Goal: Task Accomplishment & Management: Use online tool/utility

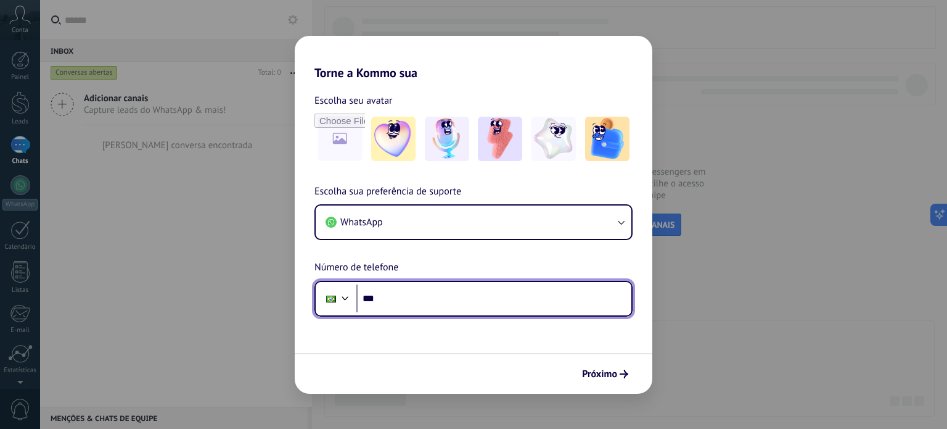
click at [386, 303] on input "***" at bounding box center [493, 298] width 275 height 28
type input "**********"
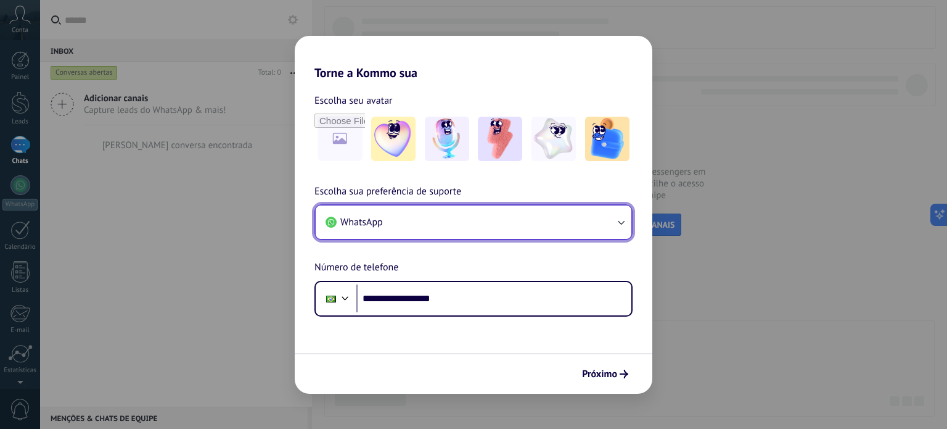
click at [620, 221] on icon "button" at bounding box center [621, 222] width 12 height 12
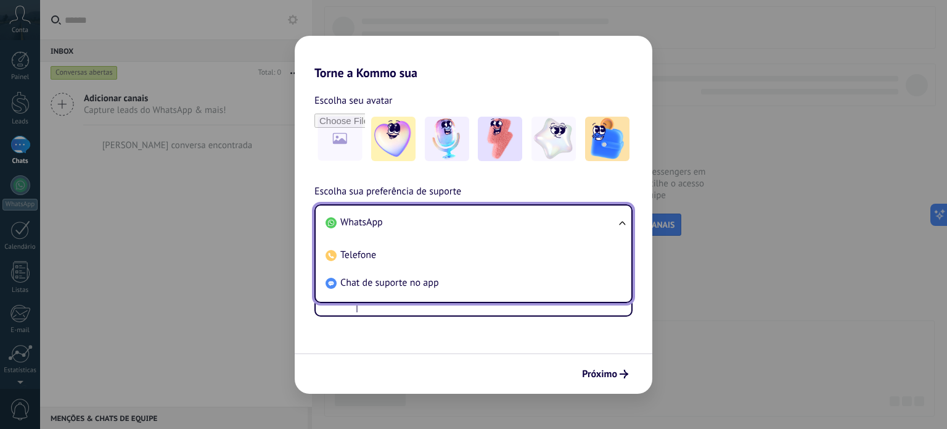
click at [592, 221] on li "WhatsApp" at bounding box center [471, 222] width 301 height 28
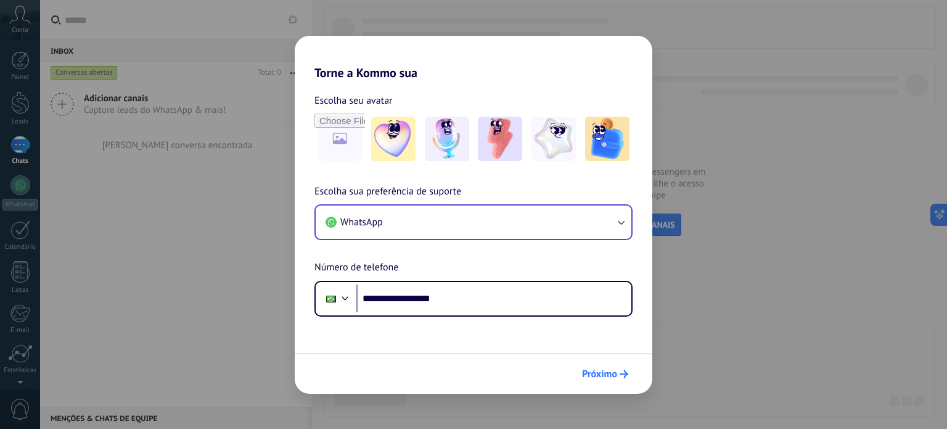
click at [594, 370] on span "Próximo" at bounding box center [599, 373] width 35 height 9
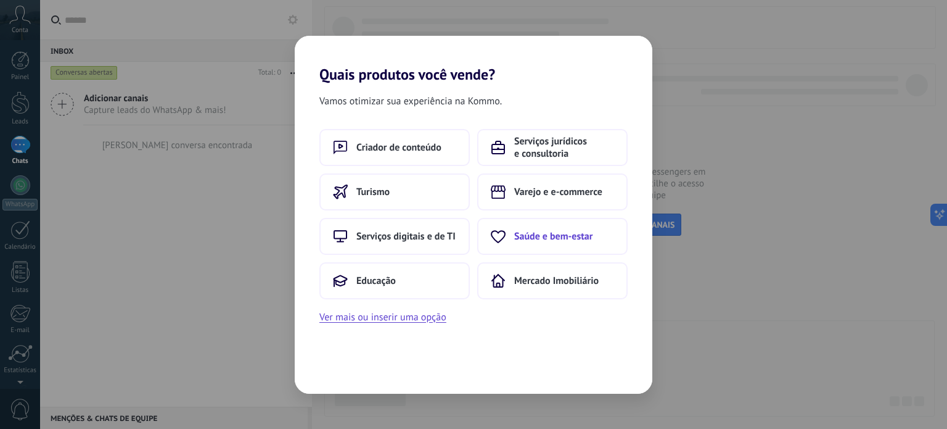
click at [578, 241] on span "Saúde e bem-estar" at bounding box center [553, 236] width 78 height 12
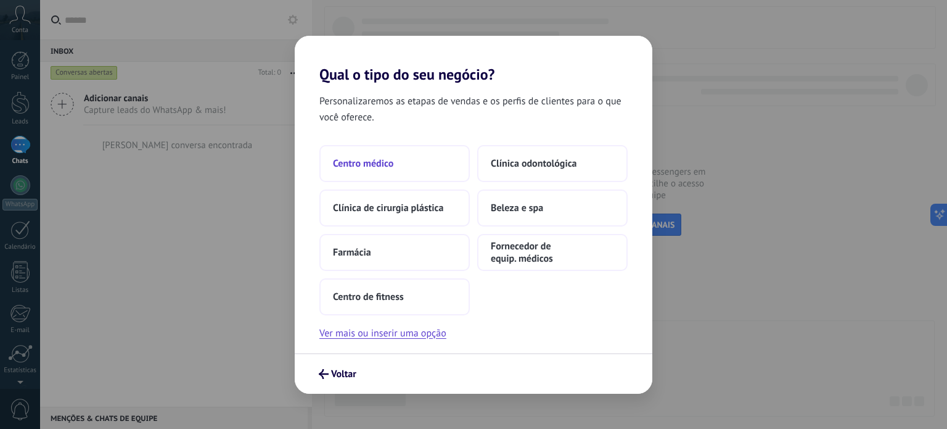
click at [414, 168] on button "Centro médico" at bounding box center [394, 163] width 150 height 37
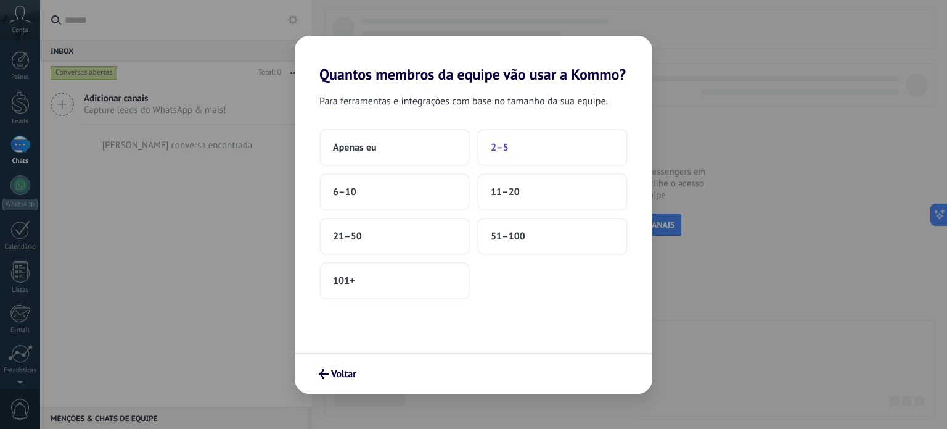
click at [504, 149] on span "2–5" at bounding box center [500, 147] width 18 height 12
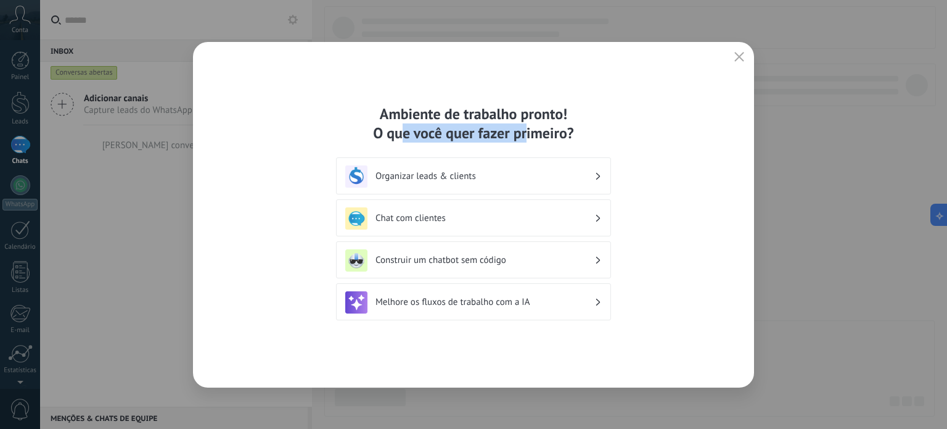
drag, startPoint x: 400, startPoint y: 135, endPoint x: 537, endPoint y: 142, distance: 137.7
click at [535, 142] on div "Ambiente de trabalho pronto! O que você quer fazer primeiro?" at bounding box center [473, 123] width 275 height 38
click at [538, 139] on div "Ambiente de trabalho pronto! O que você quer fazer primeiro?" at bounding box center [473, 123] width 275 height 38
click at [438, 219] on h3 "Chat com clientes" at bounding box center [485, 218] width 219 height 12
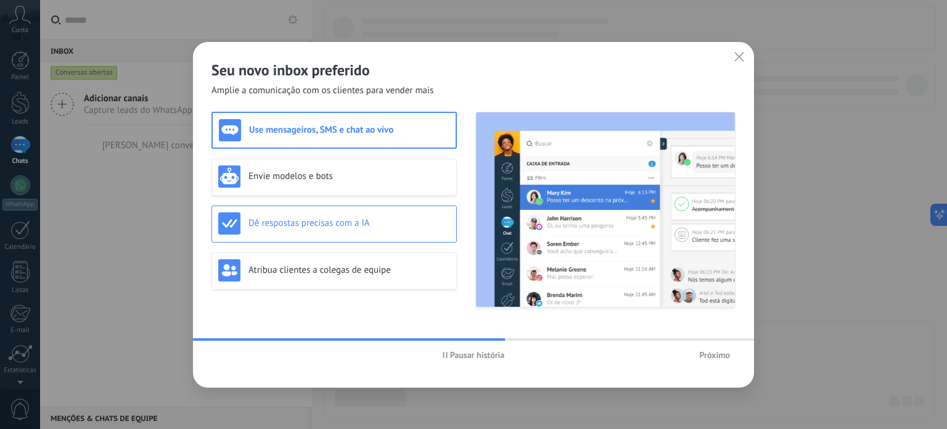
click at [389, 226] on h3 "Dê respostas precisas com a IA" at bounding box center [350, 223] width 202 height 12
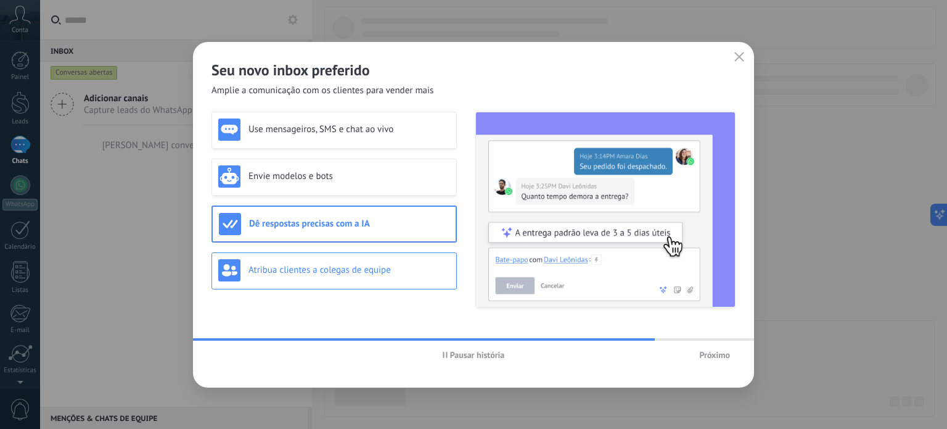
click at [400, 274] on h3 "Atribua clientes a colegas de equipe" at bounding box center [350, 270] width 202 height 12
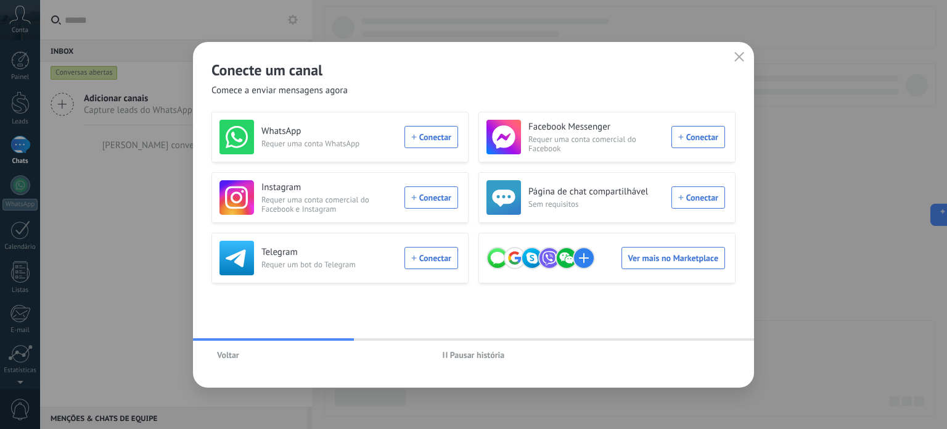
click at [445, 140] on div "WhatsApp Requer uma conta WhatsApp Conectar" at bounding box center [339, 137] width 239 height 35
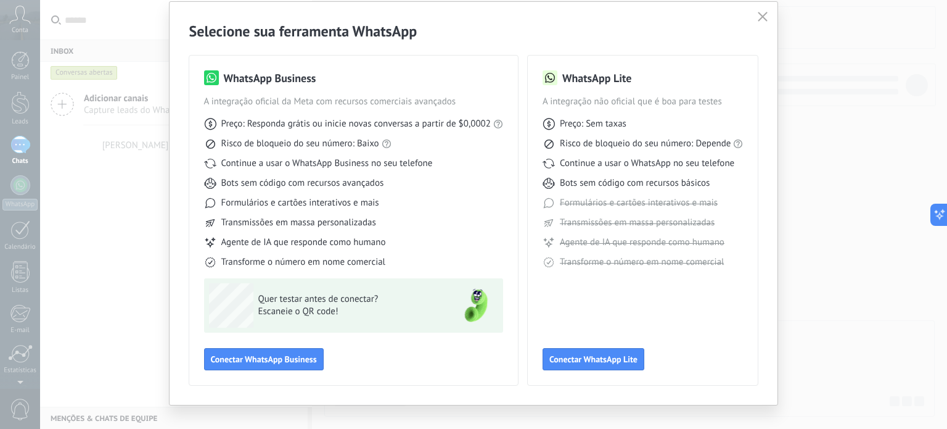
scroll to position [55, 0]
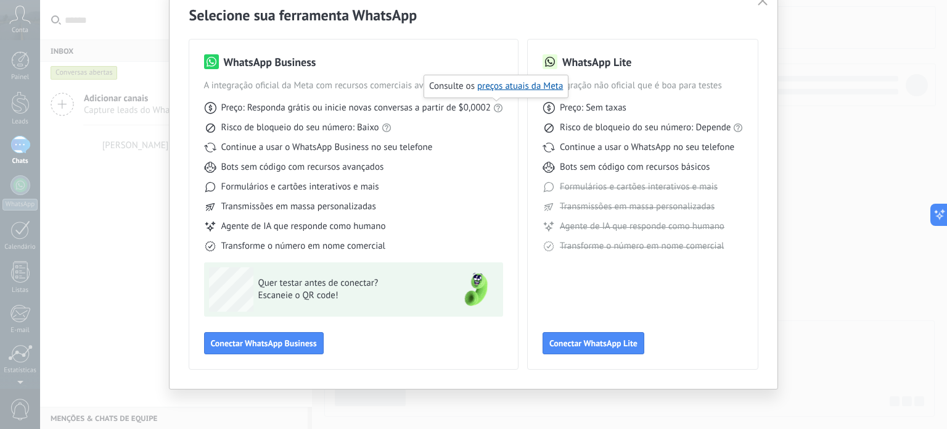
click at [498, 104] on use at bounding box center [498, 108] width 9 height 9
click at [501, 84] on link "preços atuais da Meta" at bounding box center [520, 86] width 86 height 12
click at [569, 336] on button "Conectar WhatsApp Lite" at bounding box center [594, 343] width 102 height 22
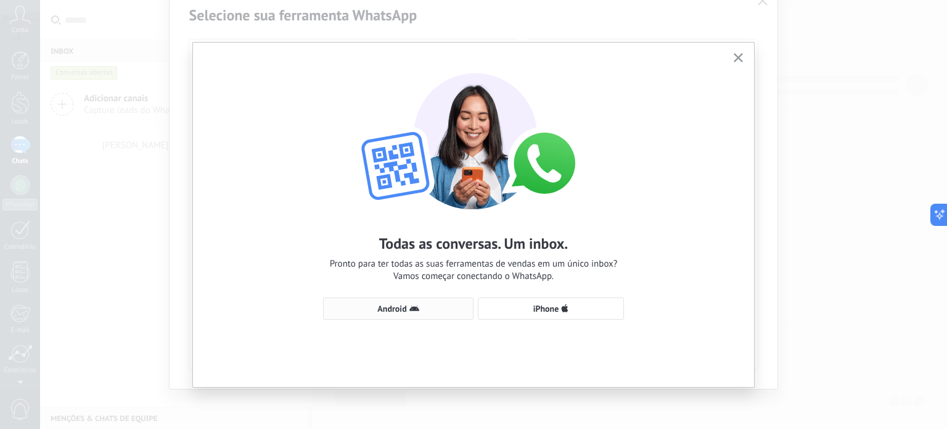
click at [443, 310] on span "Android" at bounding box center [398, 308] width 137 height 10
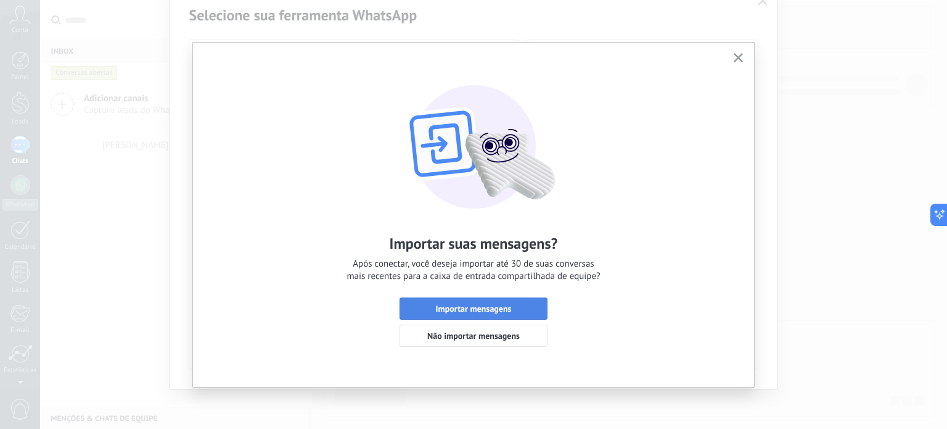
click at [520, 310] on span "Importar mensagens" at bounding box center [473, 308] width 134 height 9
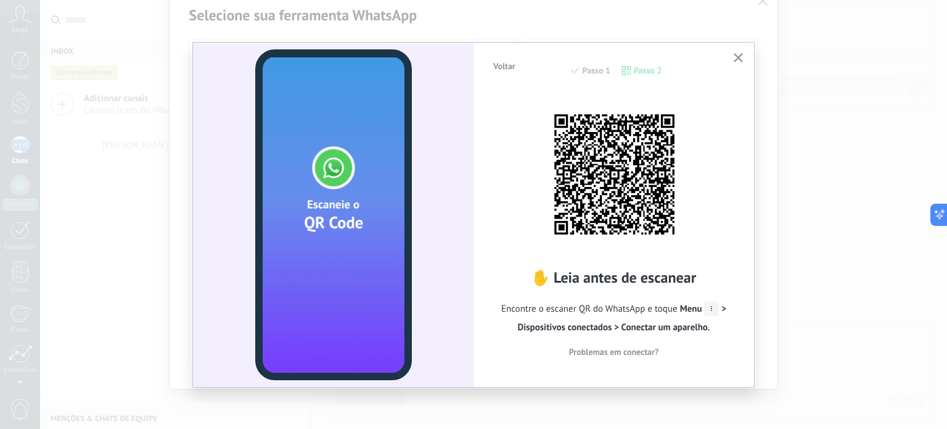
click at [416, 292] on div at bounding box center [333, 215] width 281 height 344
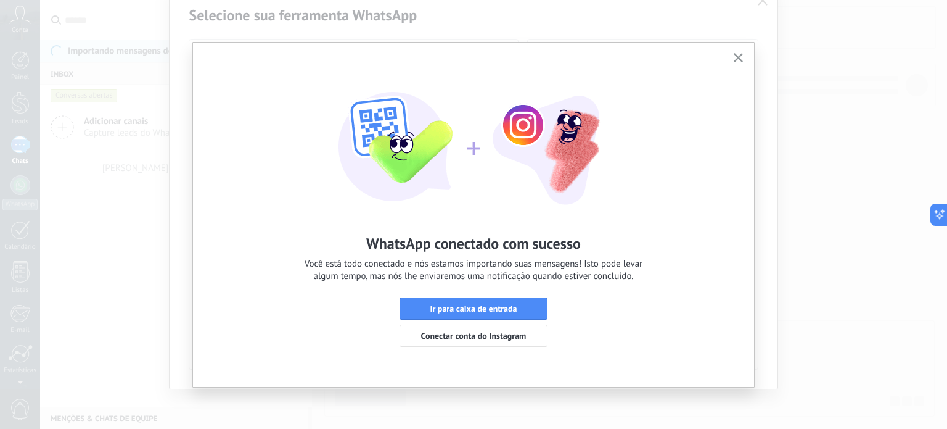
click at [481, 313] on span "Ir para caixa de entrada" at bounding box center [473, 308] width 87 height 9
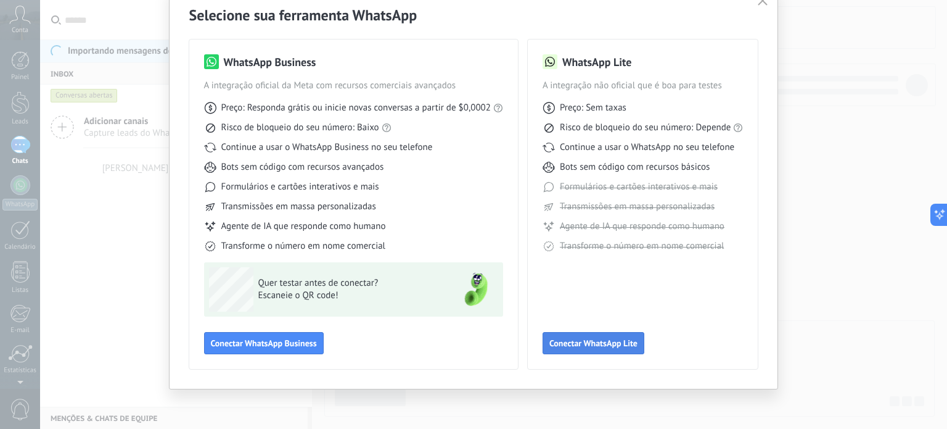
click at [599, 344] on span "Conectar WhatsApp Lite" at bounding box center [593, 343] width 88 height 9
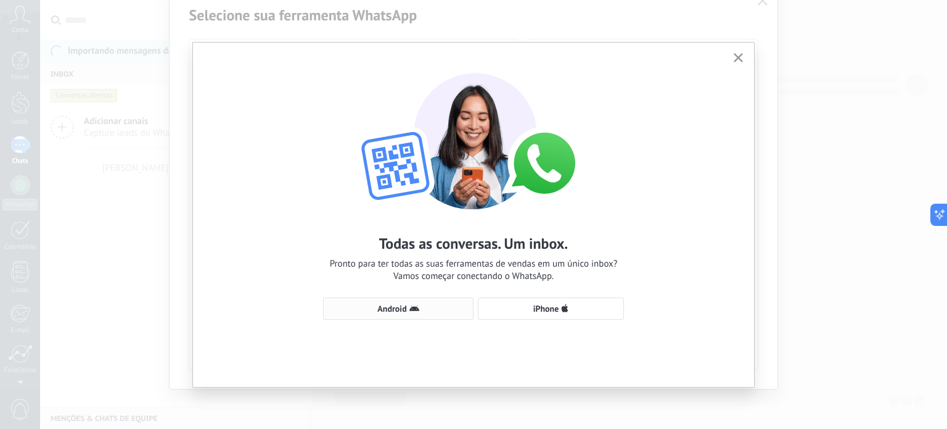
click at [426, 308] on span "Android" at bounding box center [398, 308] width 137 height 10
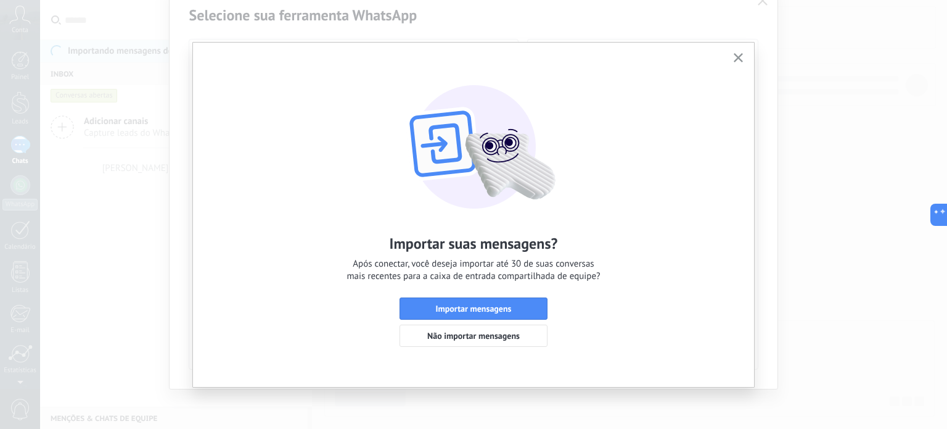
click at [740, 63] on span "button" at bounding box center [738, 58] width 9 height 10
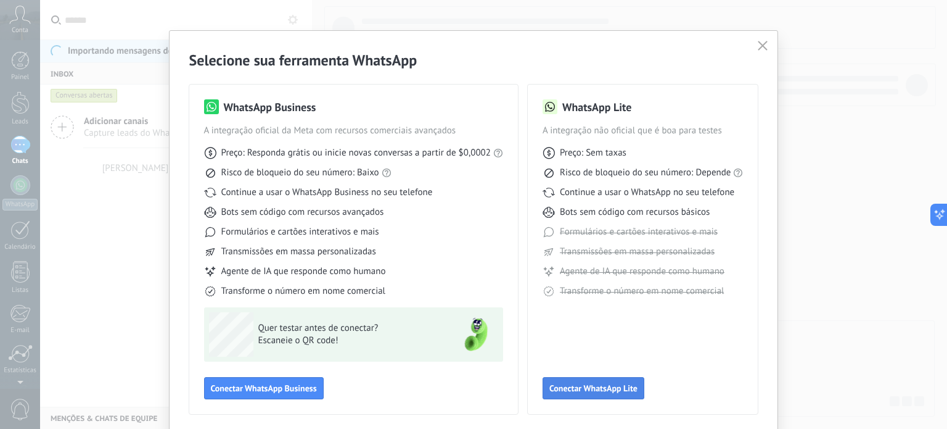
scroll to position [0, 0]
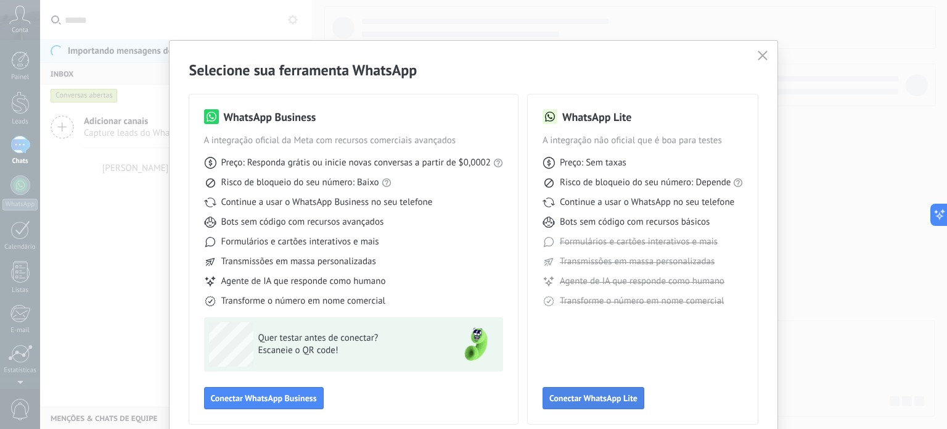
click at [585, 393] on span "Conectar WhatsApp Lite" at bounding box center [593, 397] width 88 height 9
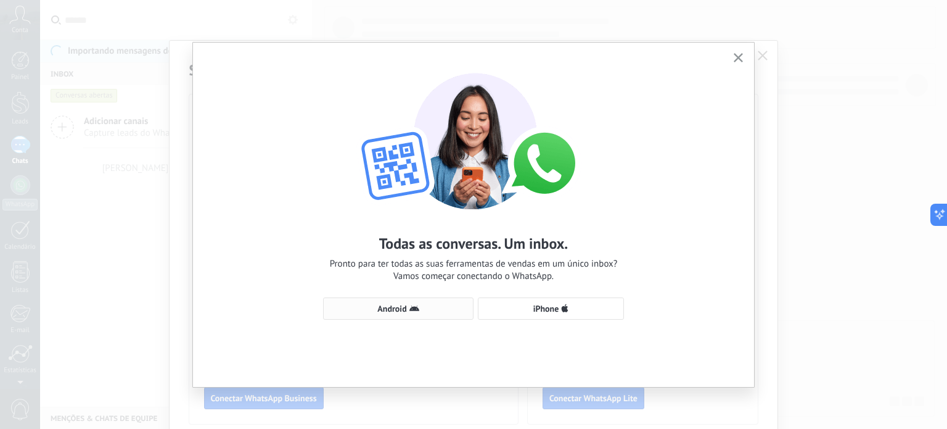
click at [438, 307] on span "Android" at bounding box center [398, 308] width 137 height 10
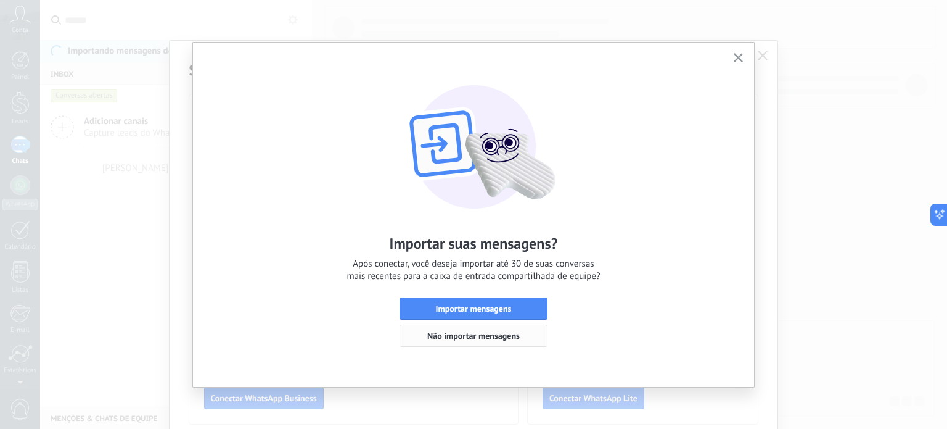
click at [471, 335] on span "Não importar mensagens" at bounding box center [473, 335] width 93 height 9
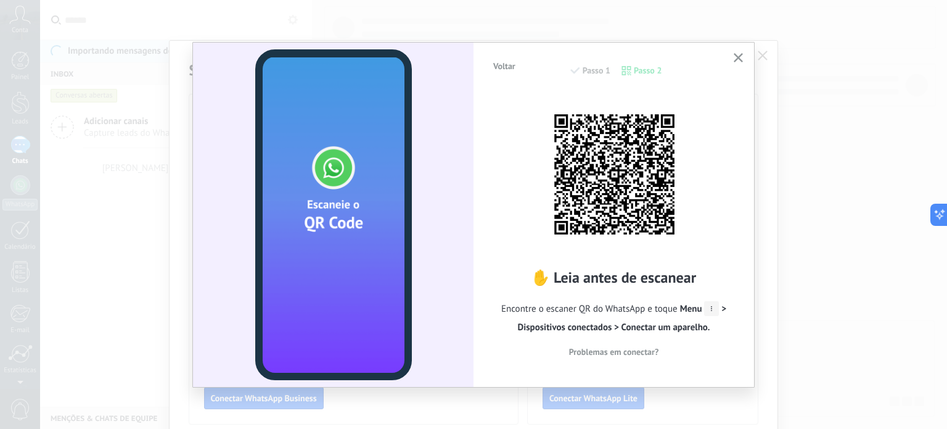
click at [739, 57] on use "button" at bounding box center [738, 57] width 9 height 9
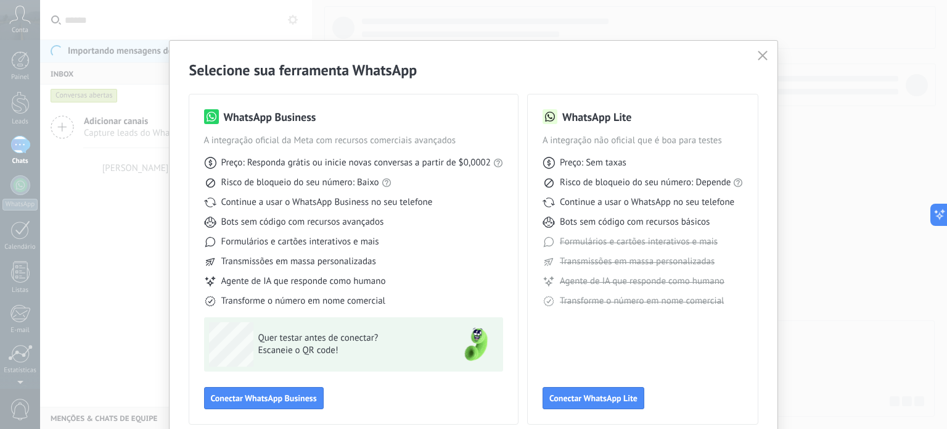
click at [762, 55] on use "button" at bounding box center [763, 55] width 9 height 9
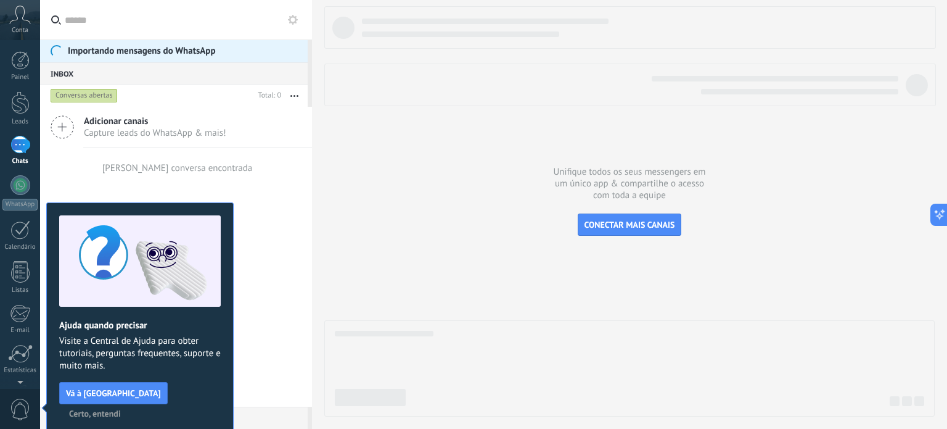
click at [568, 268] on div at bounding box center [629, 211] width 611 height 410
click at [21, 202] on div "WhatsApp" at bounding box center [19, 205] width 35 height 12
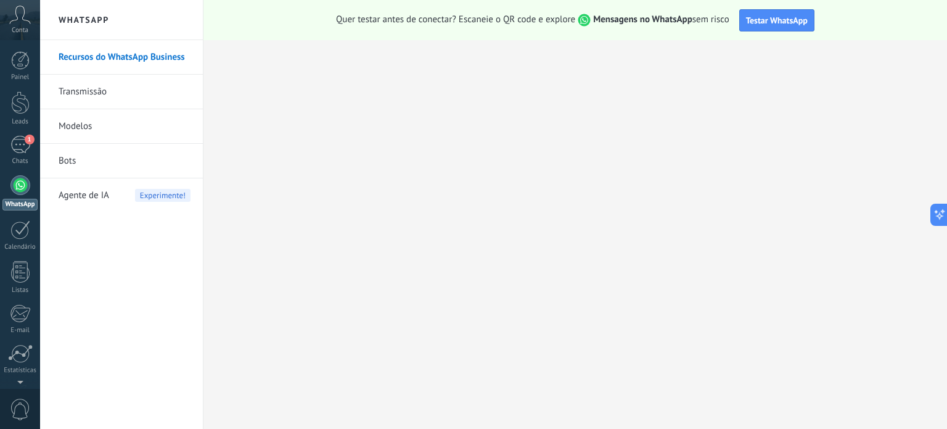
click at [20, 191] on div at bounding box center [20, 185] width 20 height 20
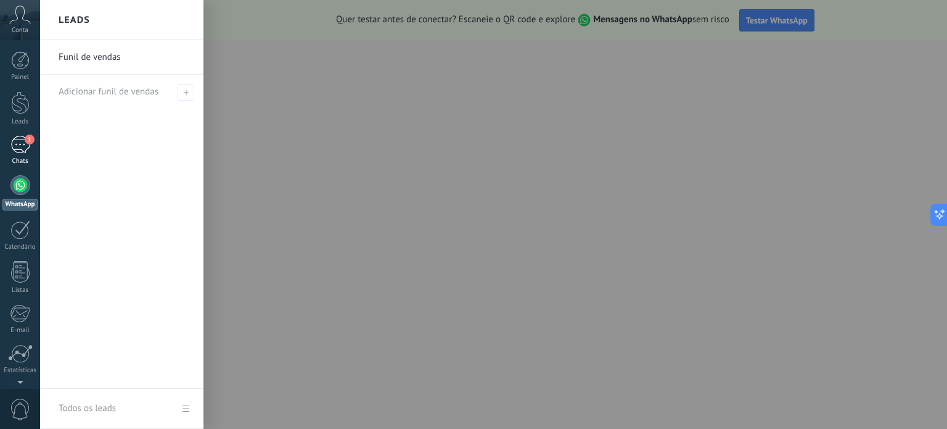
click at [19, 138] on div "1" at bounding box center [20, 145] width 20 height 18
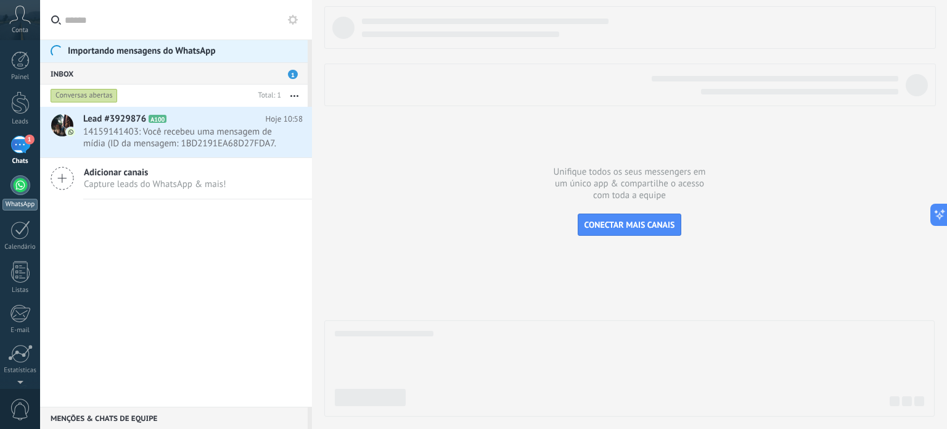
click at [19, 192] on div at bounding box center [20, 185] width 20 height 20
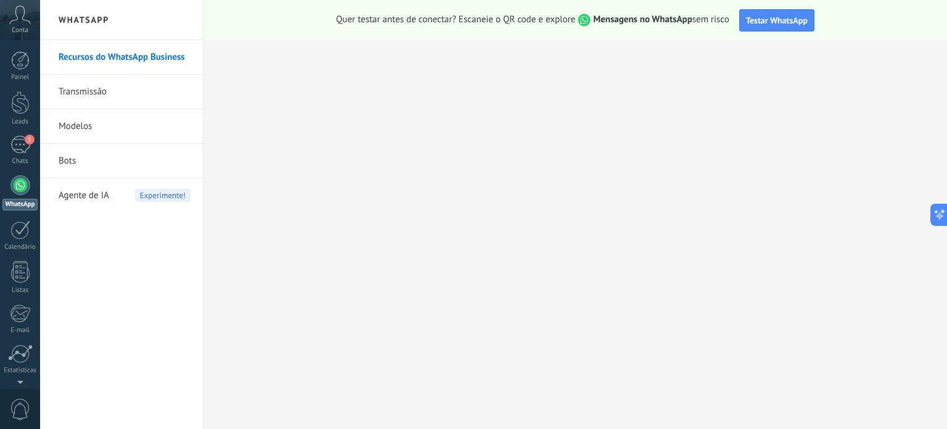
click at [79, 197] on span "Agente de IA" at bounding box center [84, 195] width 51 height 35
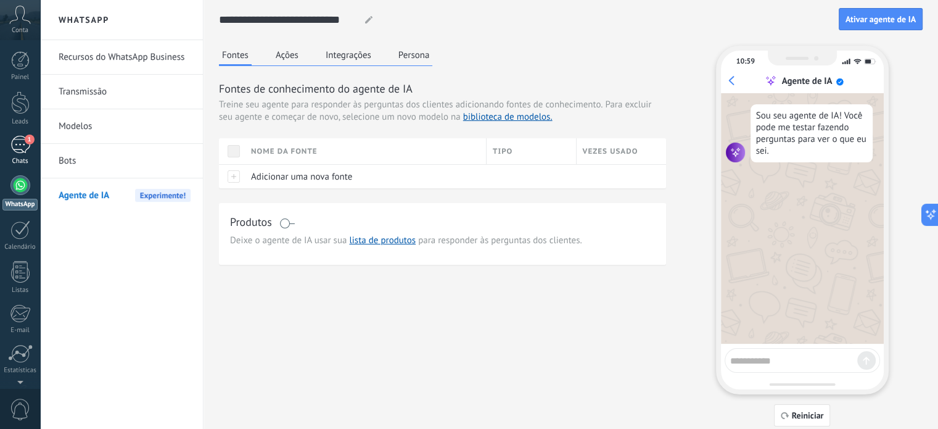
click at [14, 150] on div "1" at bounding box center [20, 145] width 20 height 18
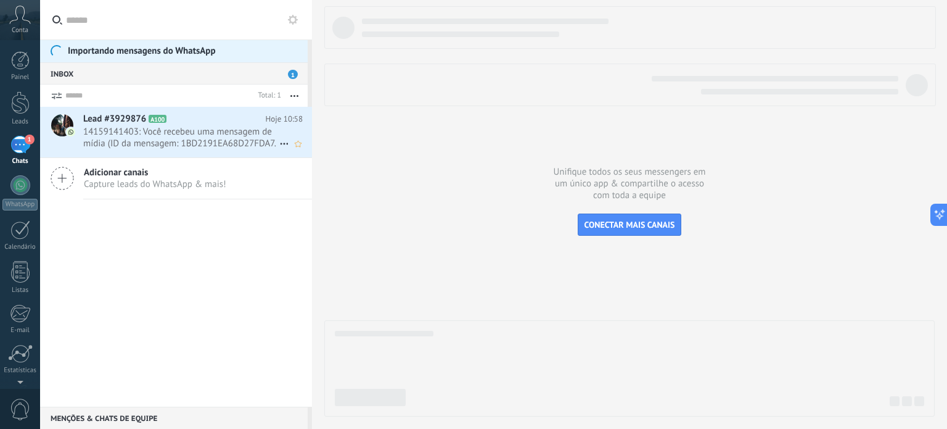
click at [126, 123] on span "Lead #3929876" at bounding box center [114, 119] width 63 height 12
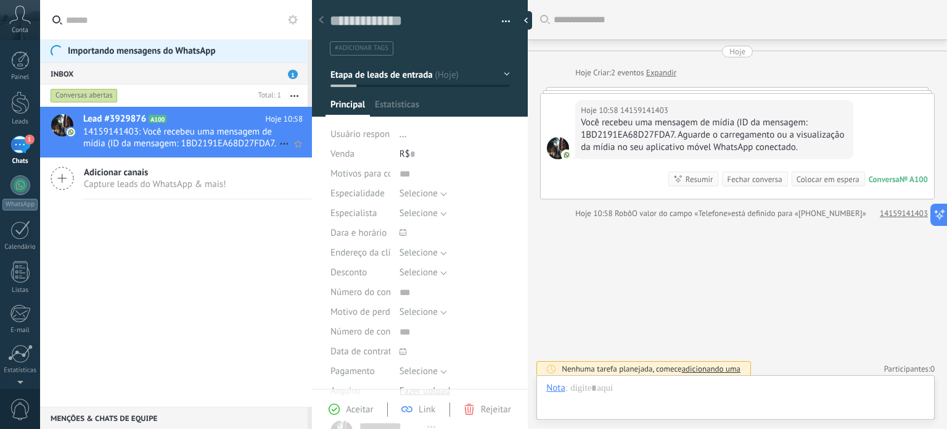
scroll to position [5, 0]
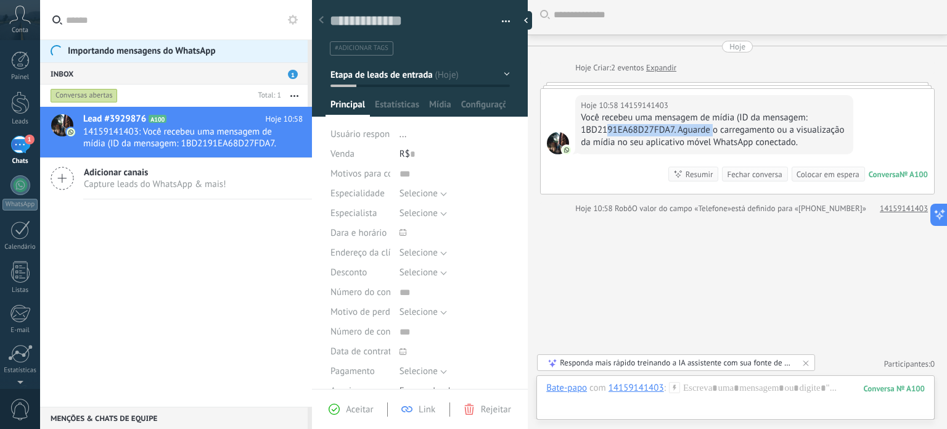
drag, startPoint x: 607, startPoint y: 124, endPoint x: 714, endPoint y: 125, distance: 106.7
click at [714, 125] on div "Você recebeu uma mensagem de mídia (ID da mensagem: 1BD2191EA68D27FDA7. Aguarde…" at bounding box center [714, 130] width 266 height 37
click at [714, 124] on div "Você recebeu uma mensagem de mídia (ID da mensagem: 1BD2191EA68D27FDA7. Aguarde…" at bounding box center [714, 130] width 266 height 37
drag, startPoint x: 725, startPoint y: 132, endPoint x: 770, endPoint y: 133, distance: 44.4
click at [769, 133] on div "Você recebeu uma mensagem de mídia (ID da mensagem: 1BD2191EA68D27FDA7. Aguarde…" at bounding box center [714, 130] width 266 height 37
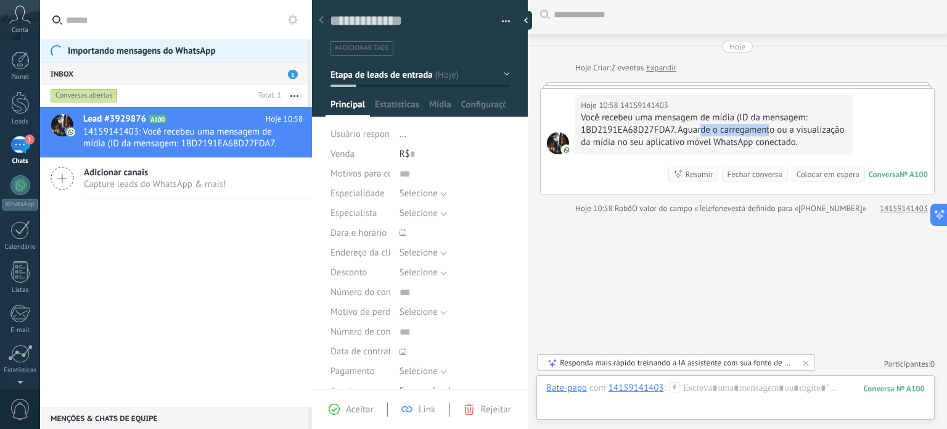
click at [770, 133] on div "Você recebeu uma mensagem de mídia (ID da mensagem: 1BD2191EA68D27FDA7. Aguarde…" at bounding box center [714, 130] width 266 height 37
click at [27, 114] on link "Leads" at bounding box center [20, 108] width 40 height 35
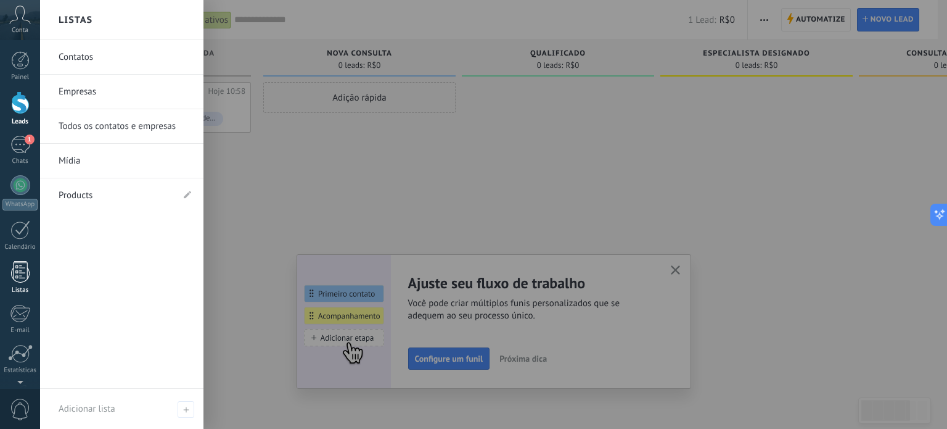
click at [20, 272] on div at bounding box center [20, 272] width 19 height 22
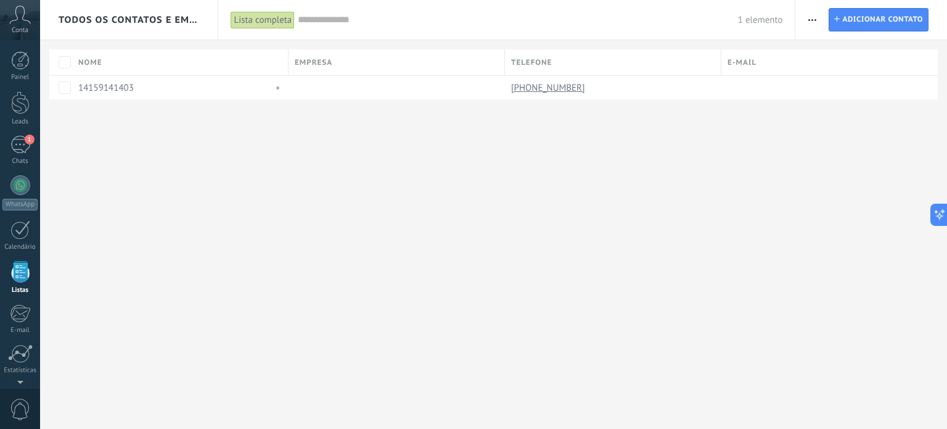
click at [15, 20] on icon at bounding box center [20, 15] width 22 height 19
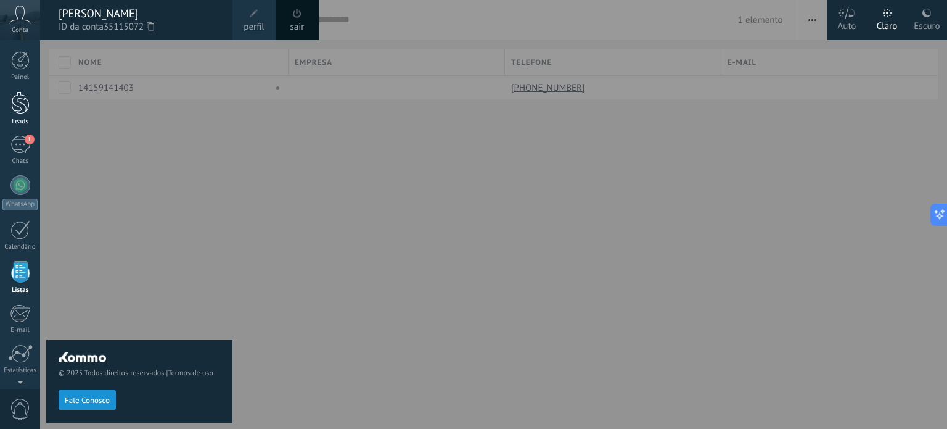
click at [20, 115] on link "Leads" at bounding box center [20, 108] width 40 height 35
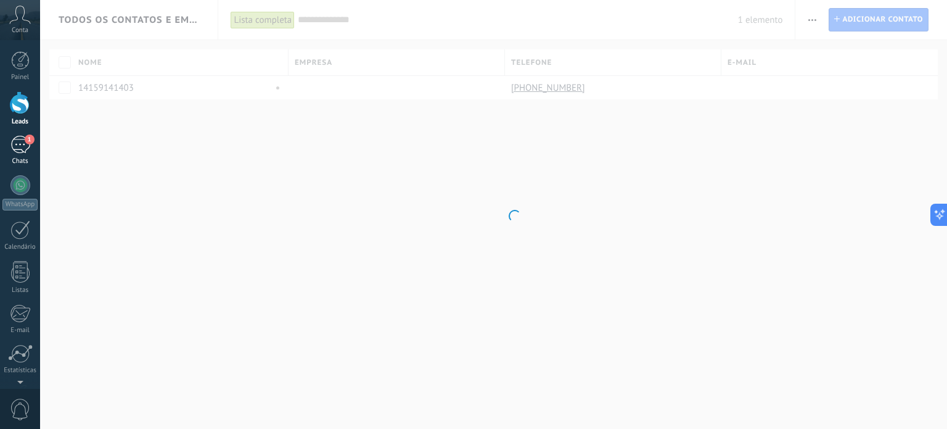
click at [23, 140] on div "1" at bounding box center [20, 145] width 20 height 18
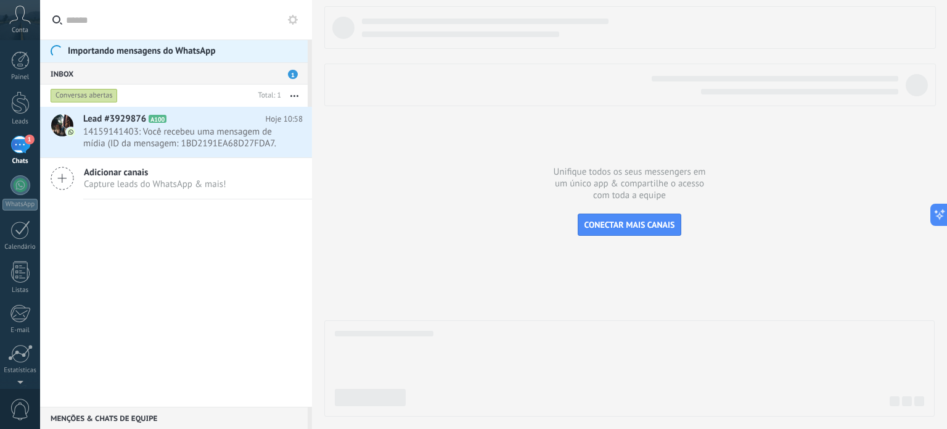
click at [121, 20] on input "text" at bounding box center [183, 19] width 234 height 39
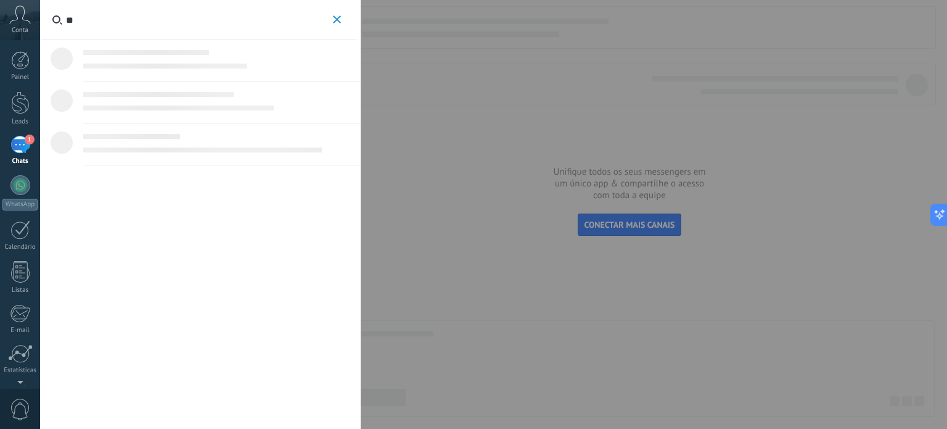
type input "*"
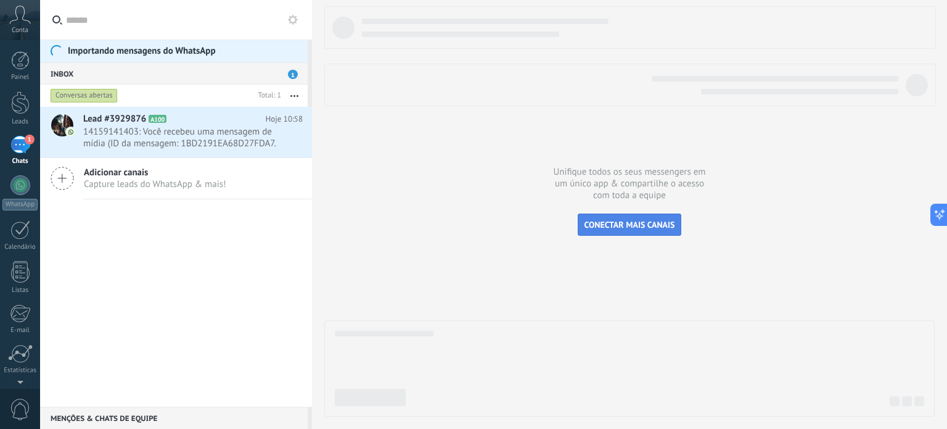
click at [644, 226] on span "CONECTAR MAIS CANAIS" at bounding box center [630, 224] width 91 height 11
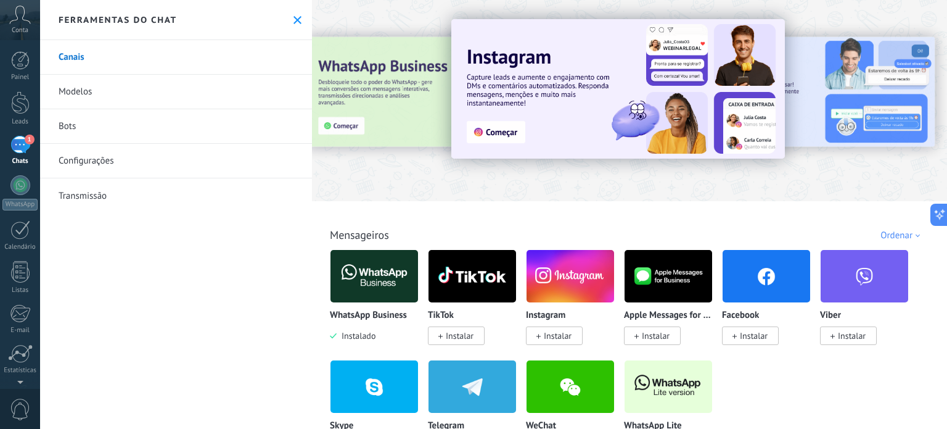
click at [294, 19] on use at bounding box center [298, 20] width 8 height 8
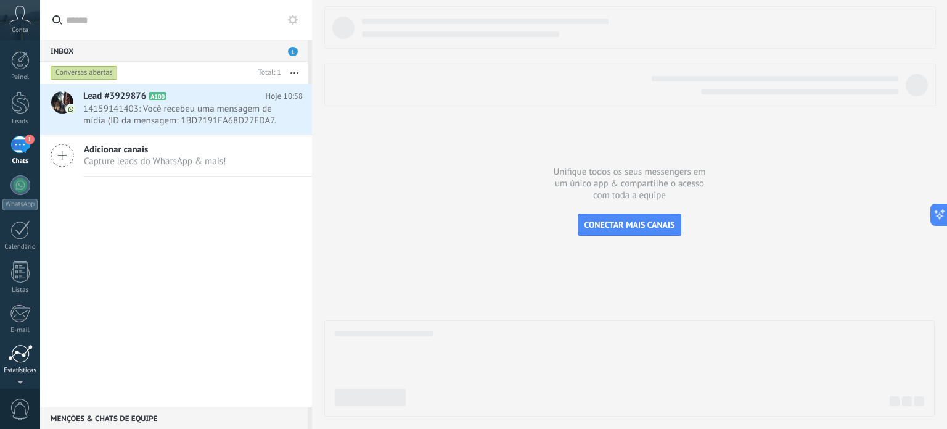
click at [12, 363] on link "Estatísticas" at bounding box center [20, 359] width 40 height 30
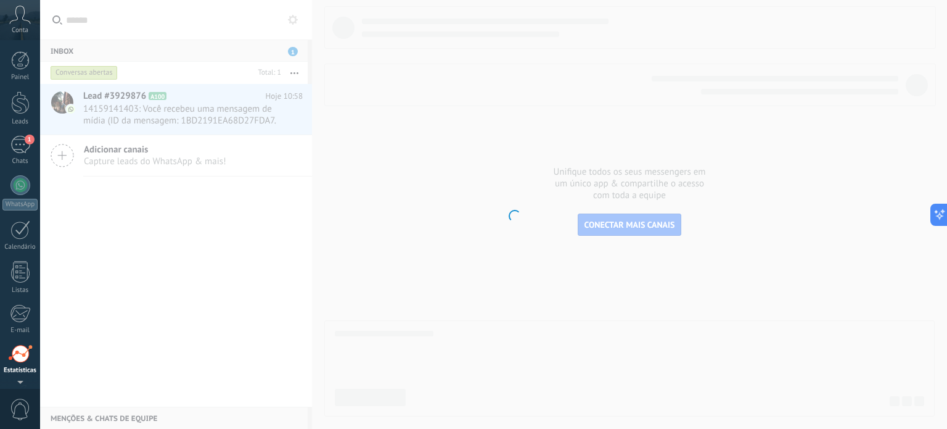
click at [11, 302] on div "Painel Leads 1 Chats WhatsApp Clientes" at bounding box center [20, 262] width 40 height 422
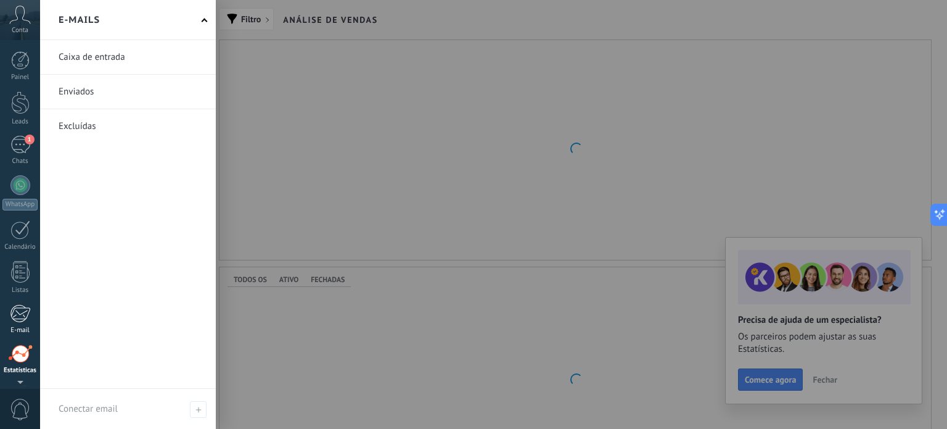
click at [30, 321] on div at bounding box center [20, 313] width 20 height 19
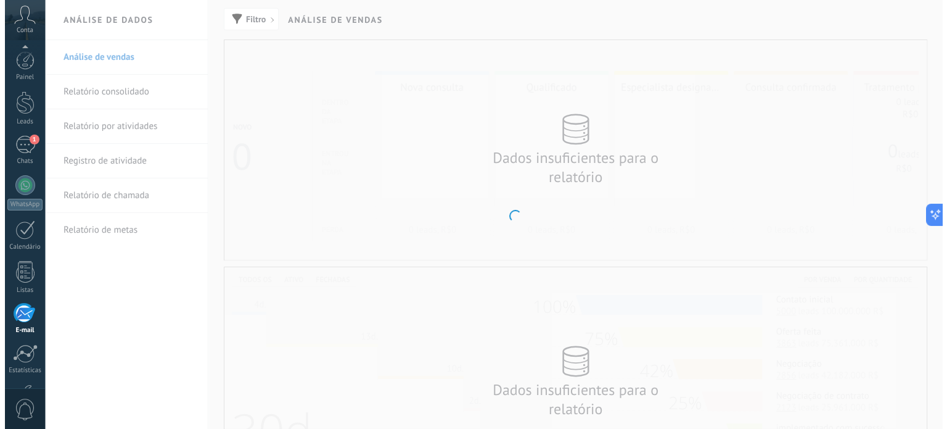
scroll to position [84, 0]
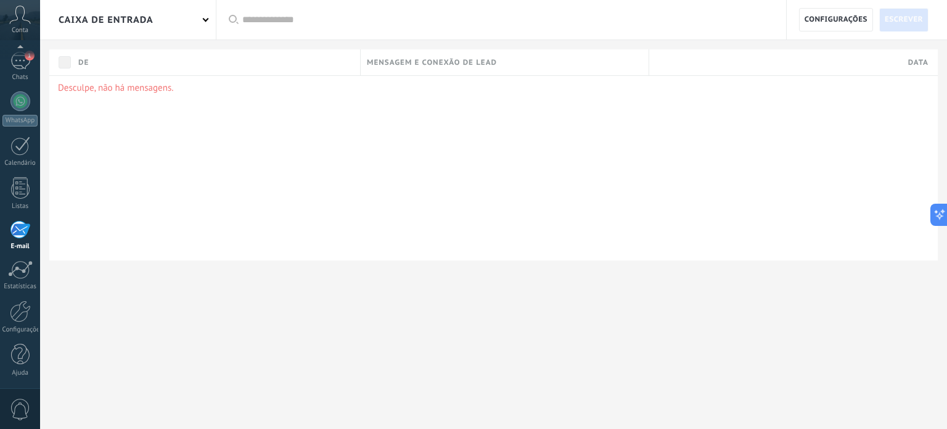
click at [15, 408] on span "0" at bounding box center [20, 409] width 21 height 22
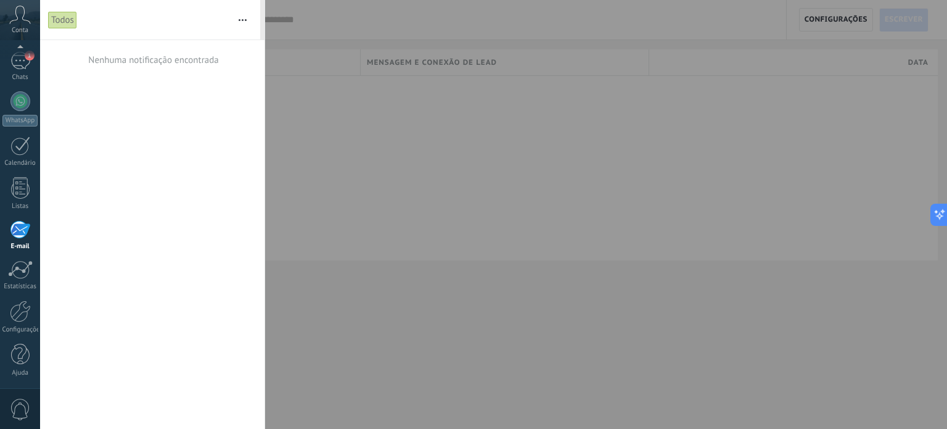
scroll to position [48, 0]
click at [25, 23] on icon at bounding box center [20, 15] width 22 height 19
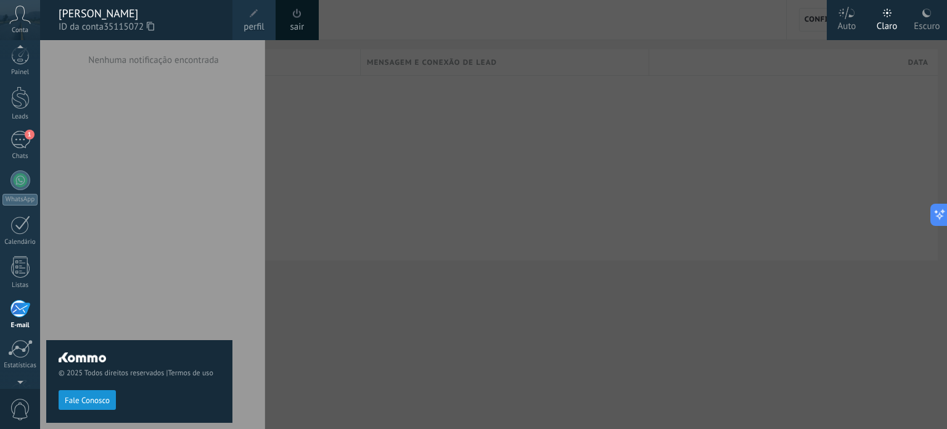
scroll to position [0, 0]
click at [93, 154] on div "© 2025 Todos direitos reservados | Termos de uso Fale Conosco" at bounding box center [139, 234] width 186 height 389
click at [377, 318] on div at bounding box center [513, 214] width 947 height 429
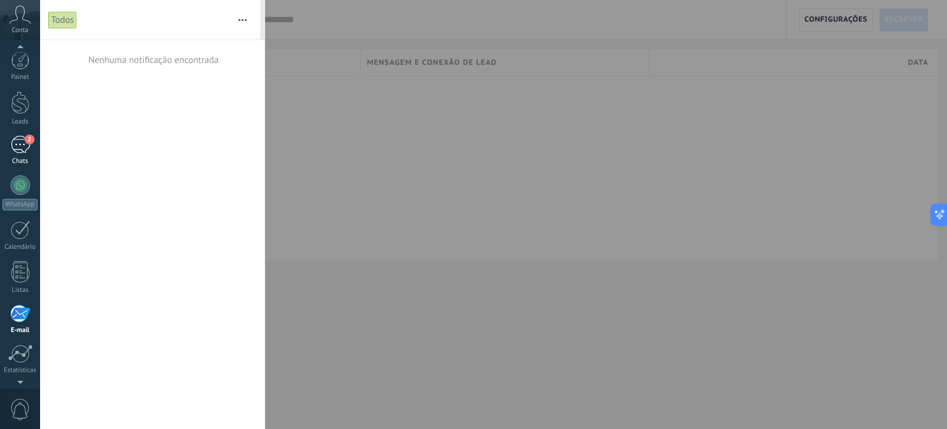
click at [27, 155] on link "2 Chats" at bounding box center [20, 151] width 40 height 30
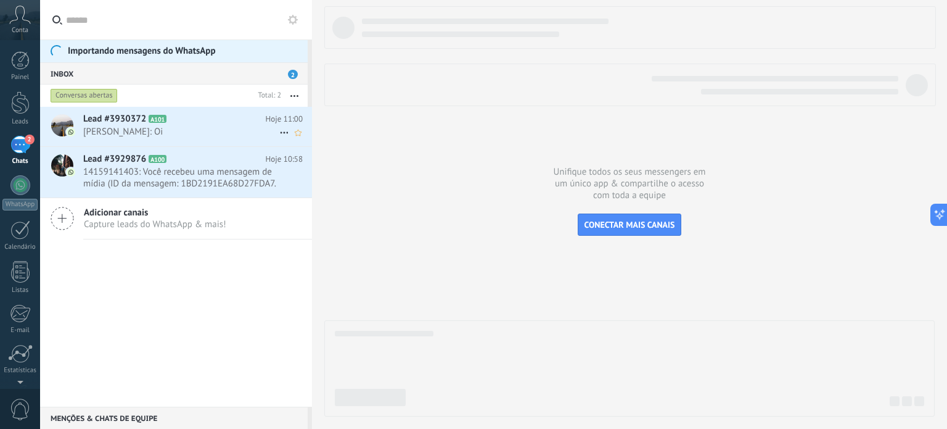
click at [113, 123] on span "Lead #3930372" at bounding box center [114, 119] width 63 height 12
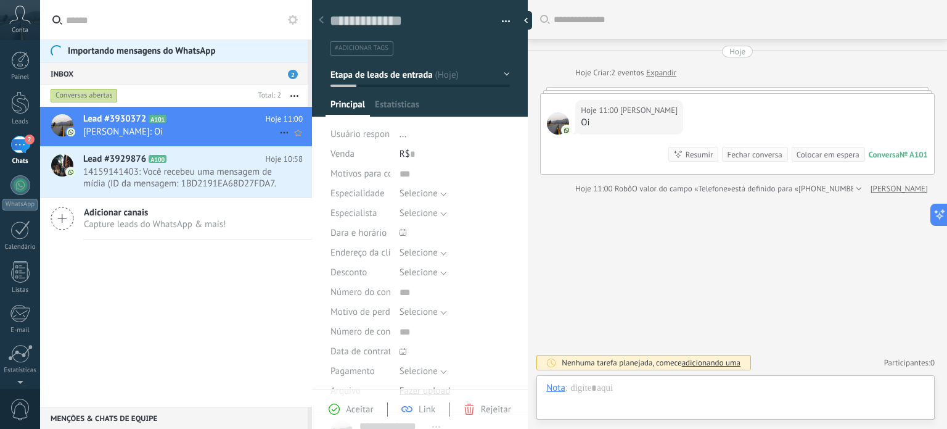
scroll to position [18, 0]
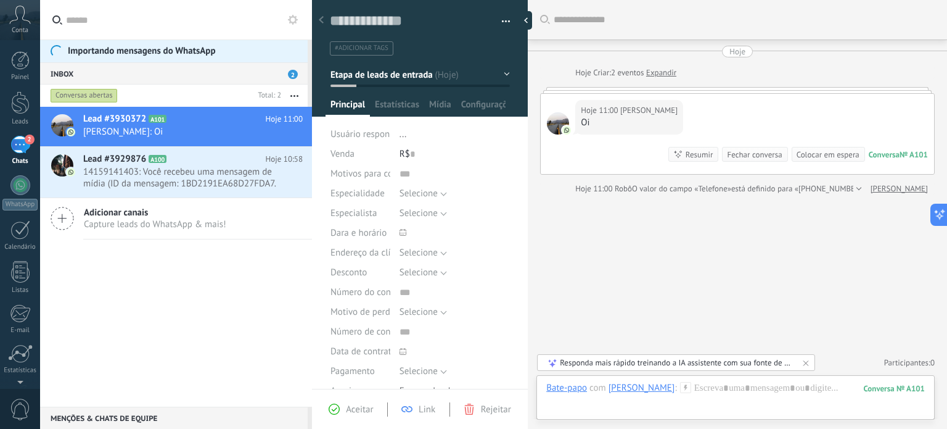
click at [609, 247] on div "Buscar Carregar mais Hoje Hoje Criar: 2 eventos Expandir Hoje 11:00 Lucas Faval…" at bounding box center [737, 214] width 419 height 429
click at [556, 119] on div at bounding box center [558, 123] width 22 height 22
click at [600, 278] on div "Buscar Carregar mais Hoje Hoje Criar: 2 eventos Expandir Hoje 11:00 Lucas Faval…" at bounding box center [737, 214] width 419 height 429
click at [324, 22] on div at bounding box center [321, 21] width 17 height 24
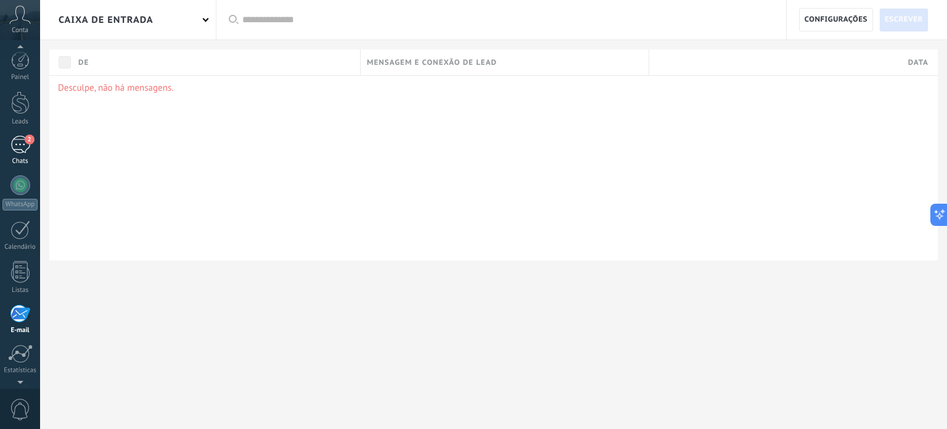
click at [25, 146] on div "2" at bounding box center [20, 145] width 20 height 18
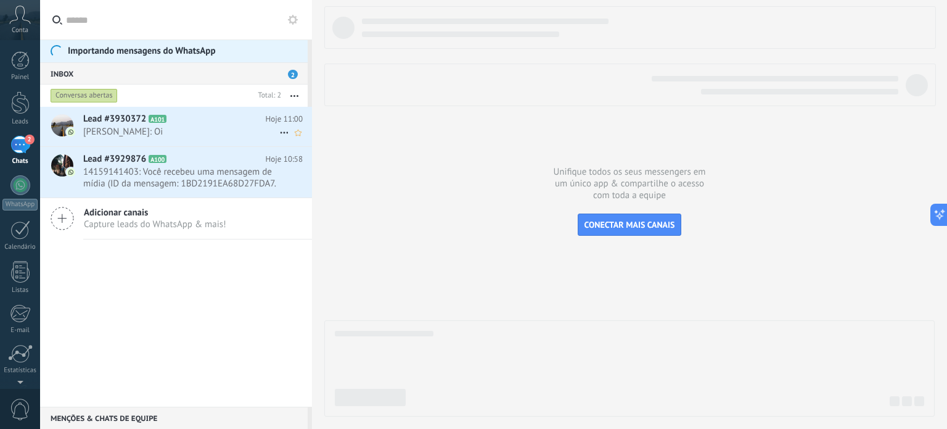
click at [230, 132] on span "[PERSON_NAME]: Oi" at bounding box center [181, 132] width 196 height 12
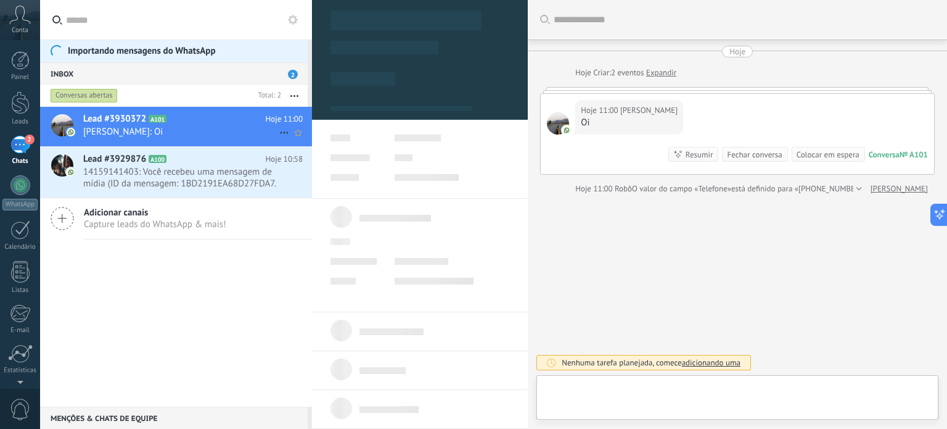
type textarea "**********"
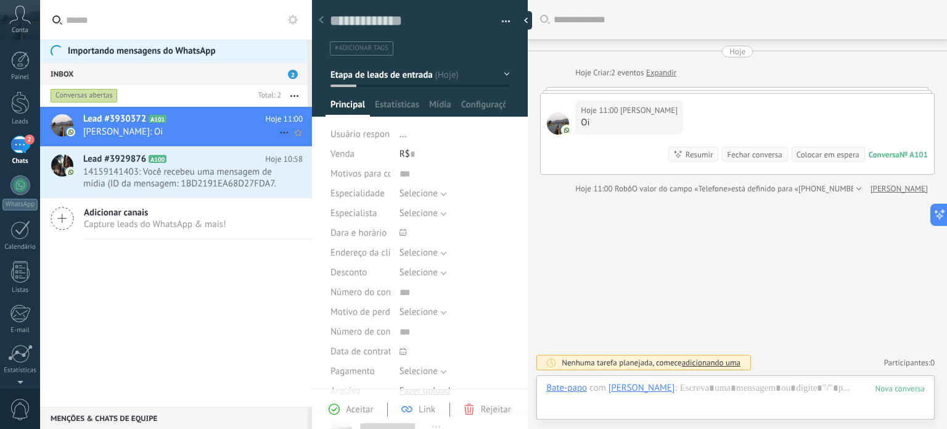
scroll to position [18, 0]
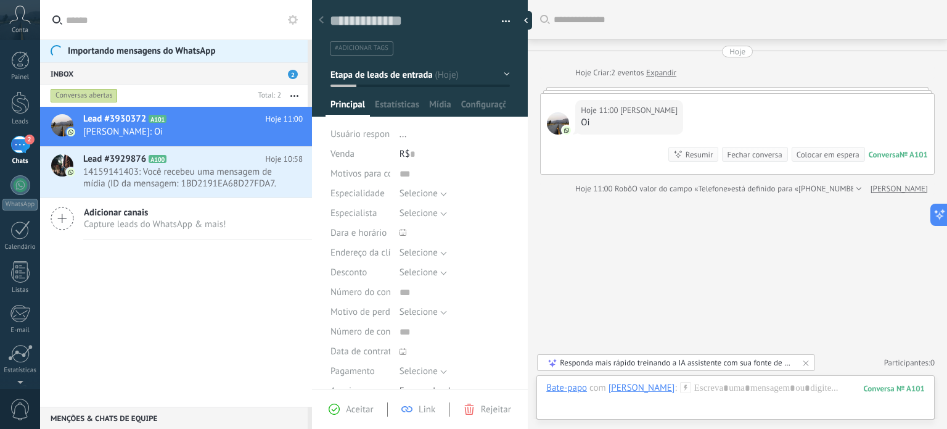
click at [385, 80] on button "Etapa de leads de entrada" at bounding box center [420, 75] width 179 height 22
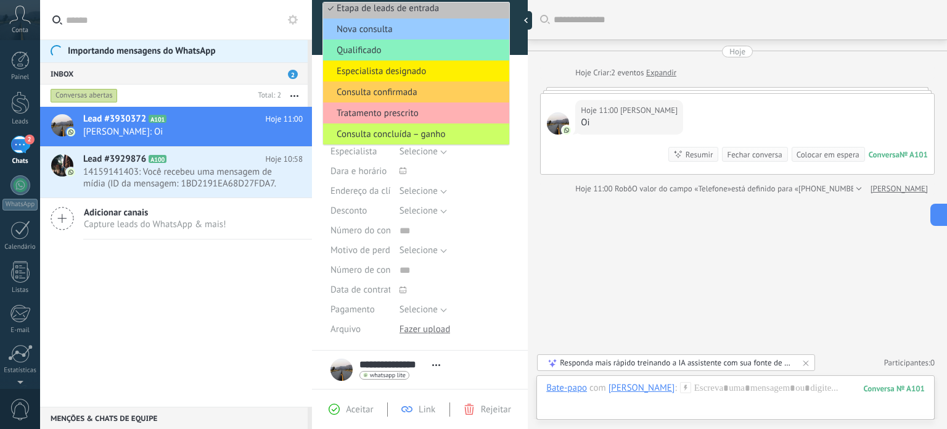
scroll to position [0, 0]
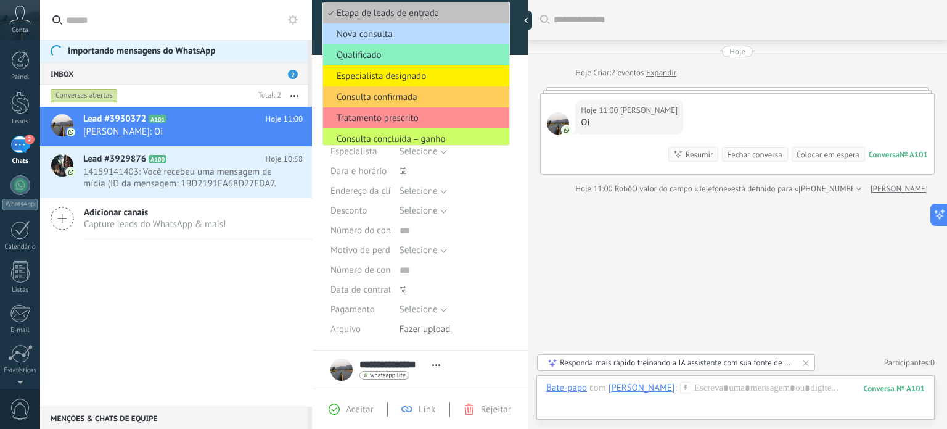
click at [350, 31] on span "Nova consulta" at bounding box center [414, 34] width 183 height 12
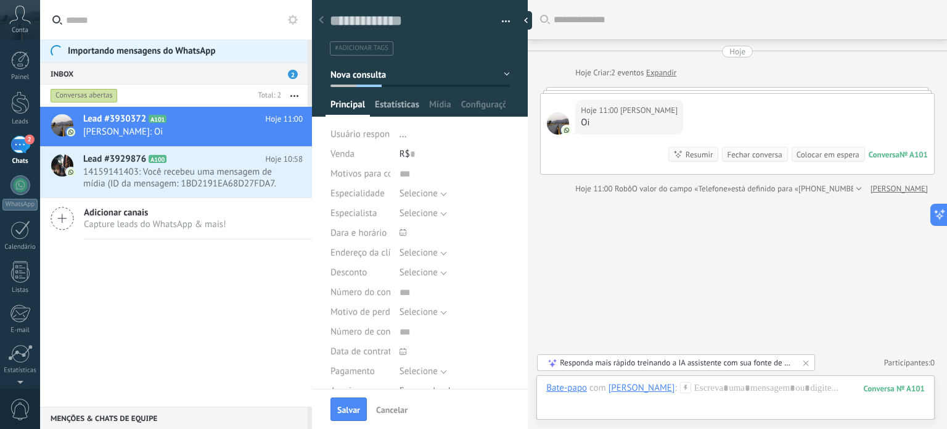
click at [384, 105] on span "Estatísticas" at bounding box center [397, 108] width 44 height 18
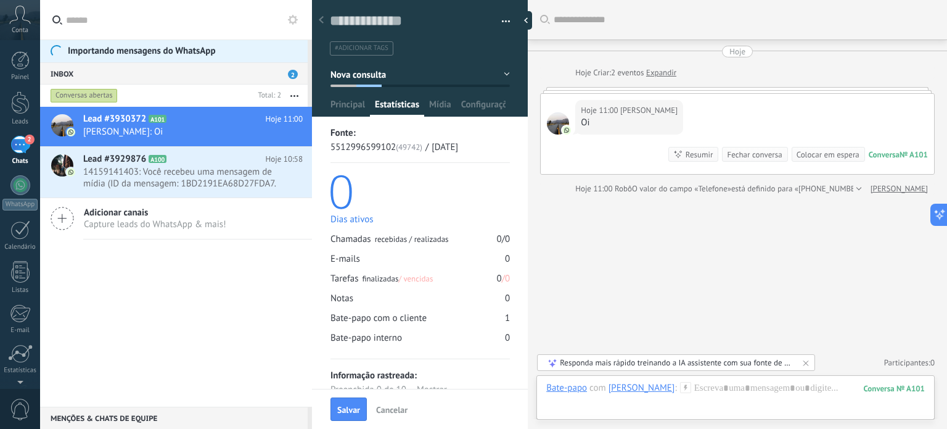
scroll to position [35, 0]
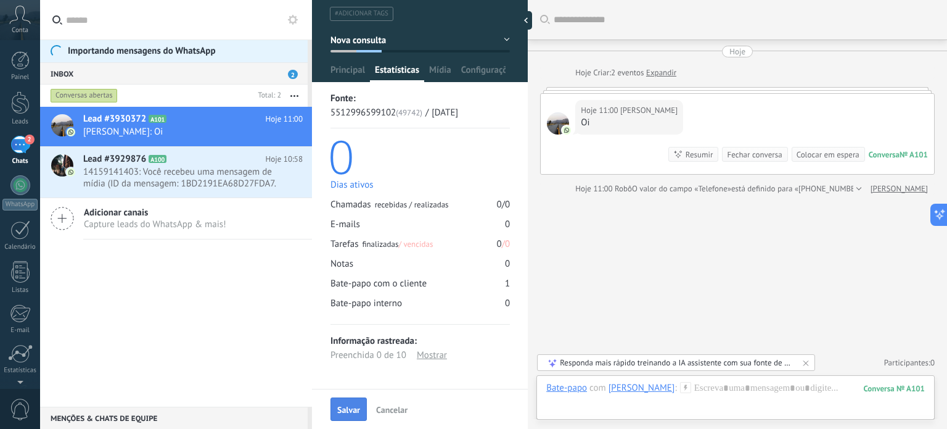
click at [345, 403] on button "Salvar" at bounding box center [349, 408] width 36 height 23
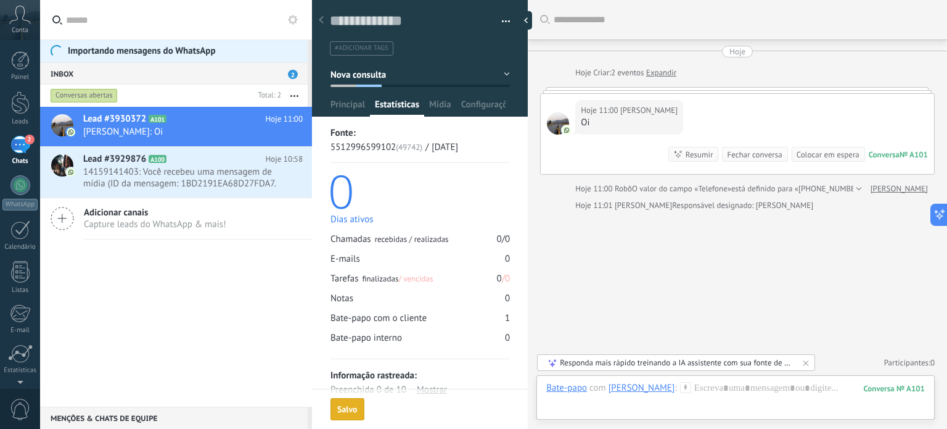
scroll to position [30, 0]
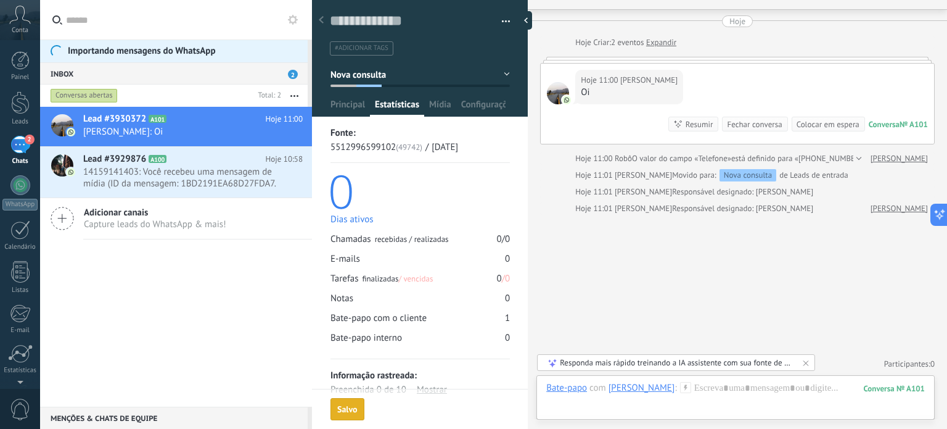
click at [686, 256] on div "Buscar Carregar mais Hoje Hoje Criar: 2 eventos Expandir Hoje 11:00 Lucas Faval…" at bounding box center [737, 200] width 419 height 460
drag, startPoint x: 614, startPoint y: 154, endPoint x: 673, endPoint y: 158, distance: 59.3
click at [673, 158] on div "Hoje 11:00 Robô O valor do campo «Telefone» está definido para «[PHONE_NUMBER]»" at bounding box center [720, 158] width 291 height 12
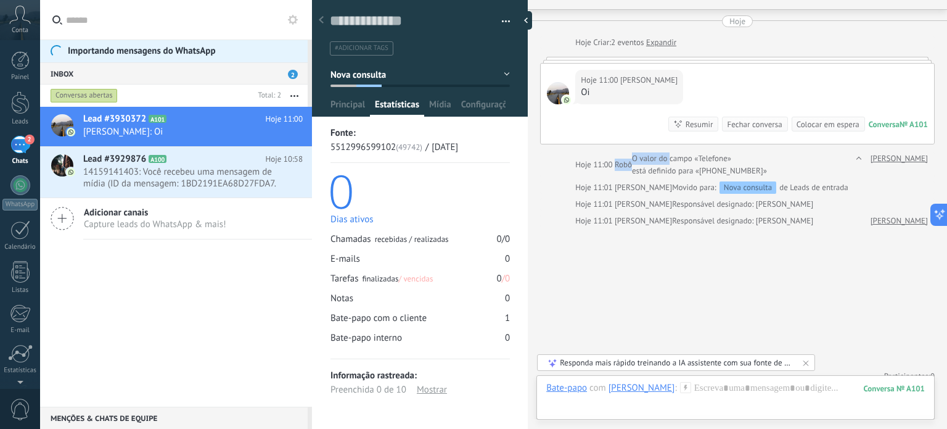
click at [673, 158] on span "O valor do campo «Telefone»" at bounding box center [681, 158] width 99 height 12
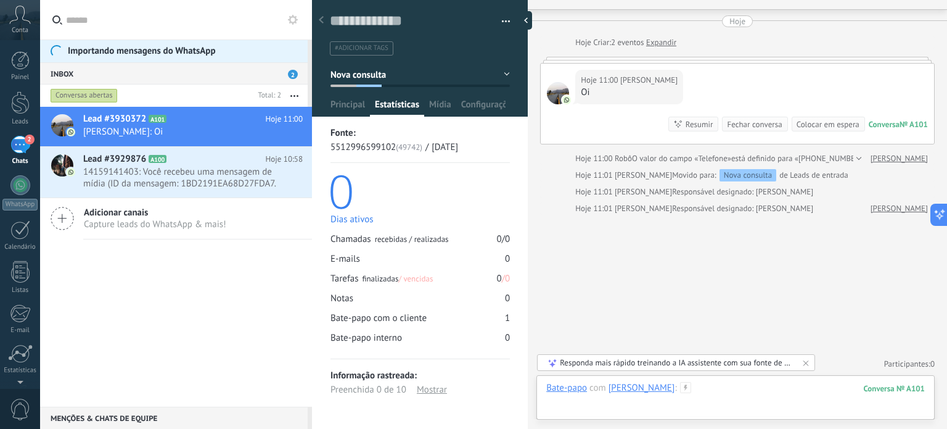
click at [698, 392] on div at bounding box center [735, 400] width 379 height 37
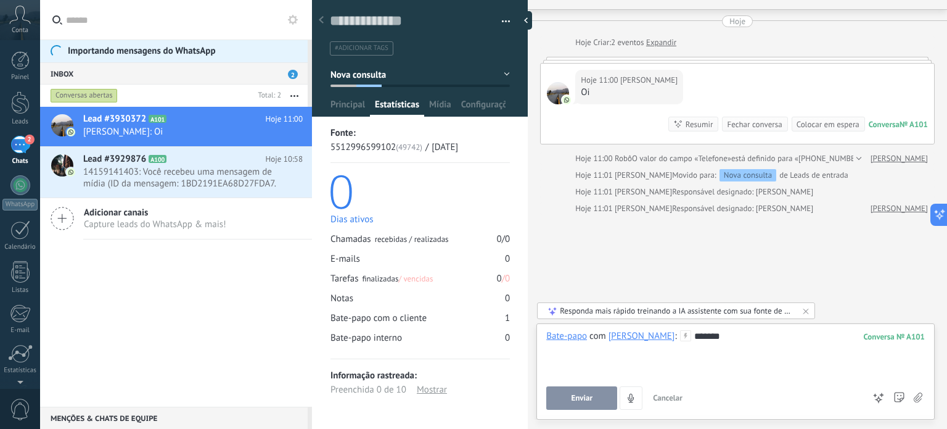
click at [588, 394] on span "Enviar" at bounding box center [582, 397] width 22 height 9
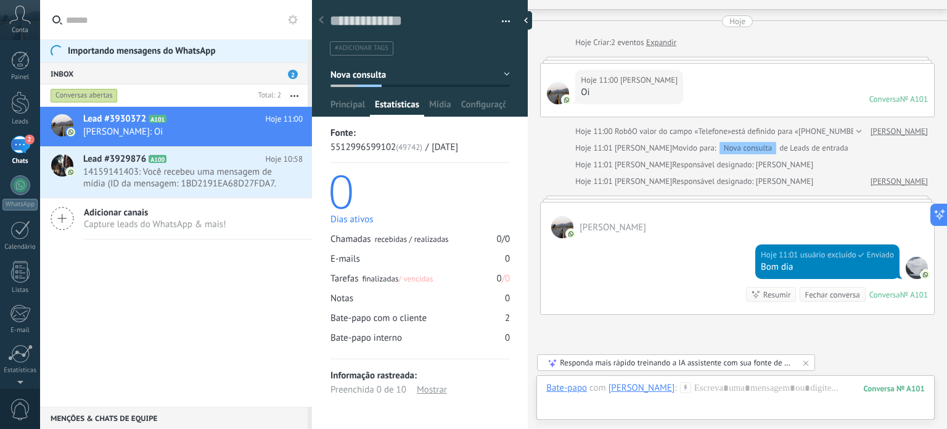
scroll to position [130, 0]
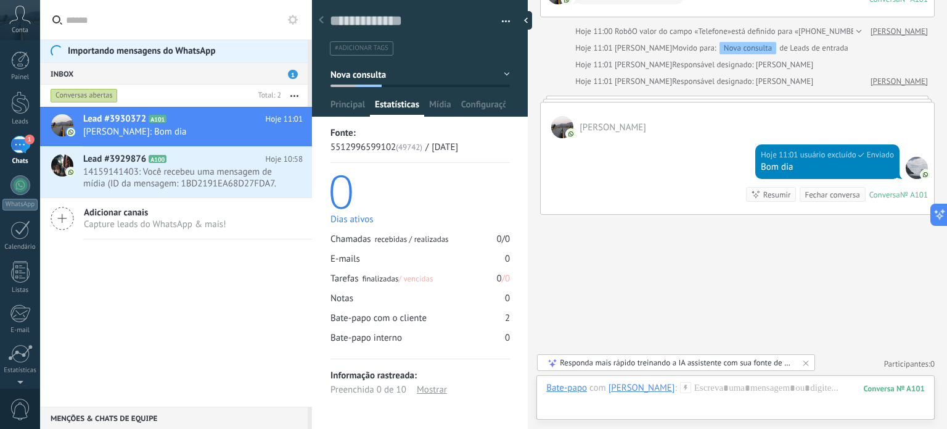
click at [641, 360] on div "Responda mais rápido treinando a IA assistente com sua fonte de dados" at bounding box center [677, 362] width 234 height 10
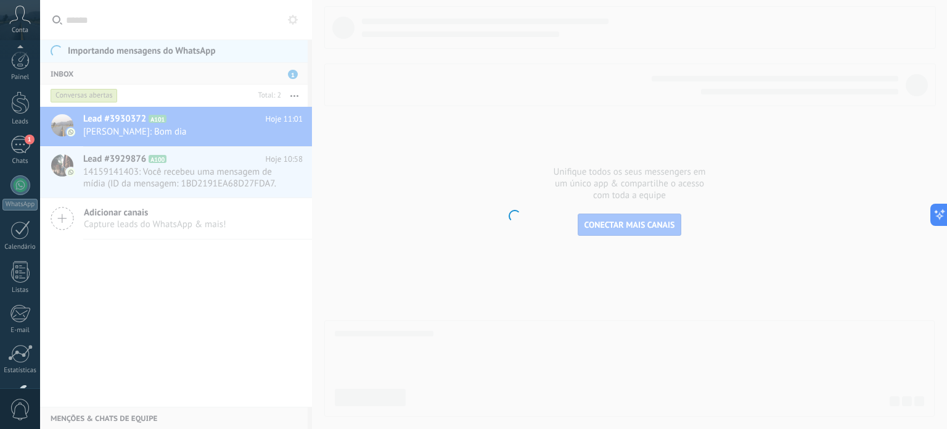
scroll to position [84, 0]
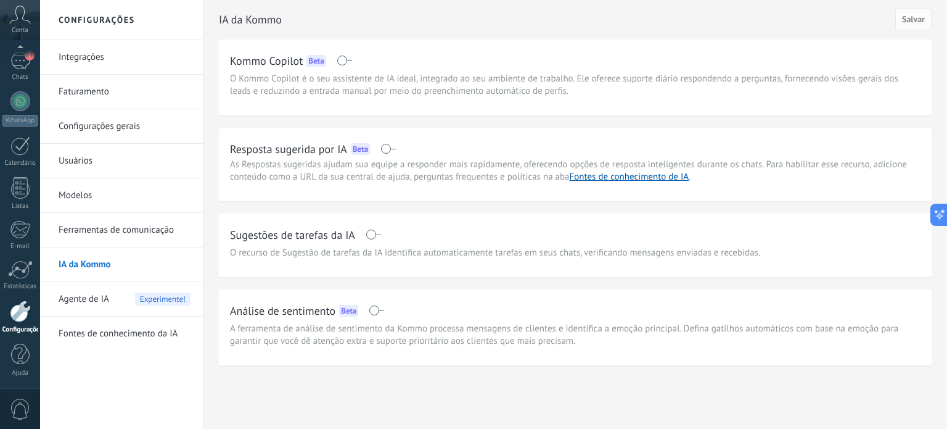
click at [386, 151] on span at bounding box center [387, 149] width 15 height 10
click at [370, 236] on span at bounding box center [373, 234] width 15 height 10
click at [89, 297] on span "Agente de IA" at bounding box center [84, 299] width 51 height 35
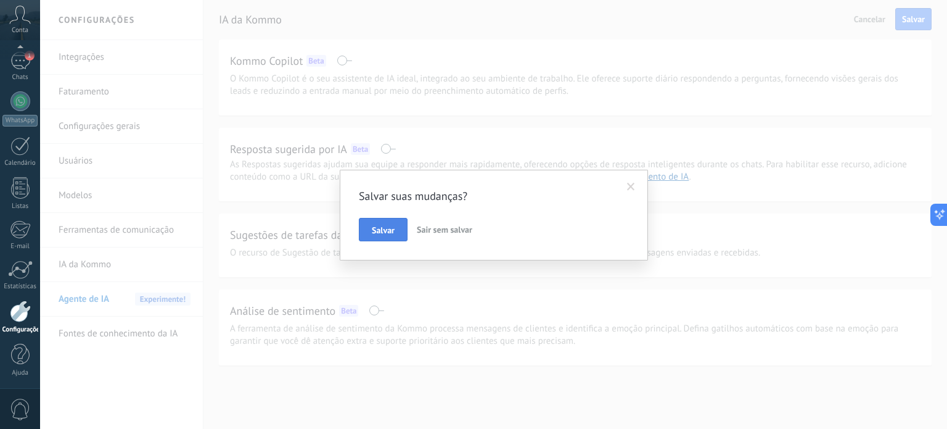
click at [390, 230] on span "Salvar" at bounding box center [383, 230] width 23 height 9
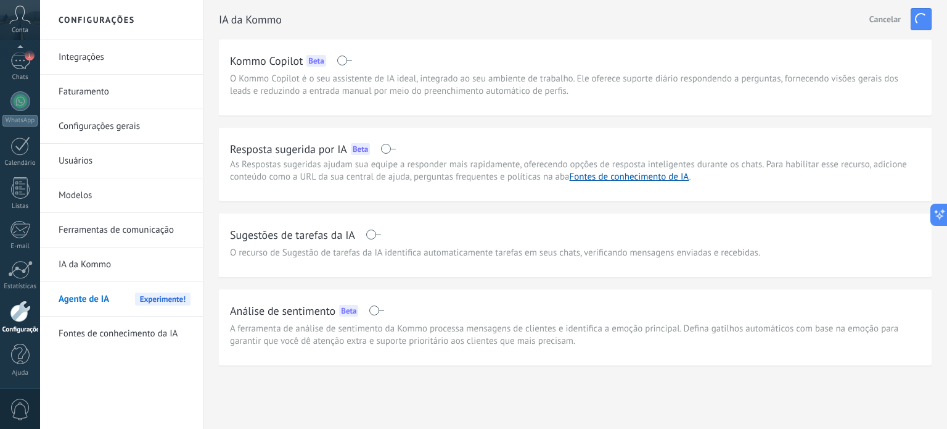
click at [72, 300] on span "Agente de IA" at bounding box center [84, 299] width 51 height 35
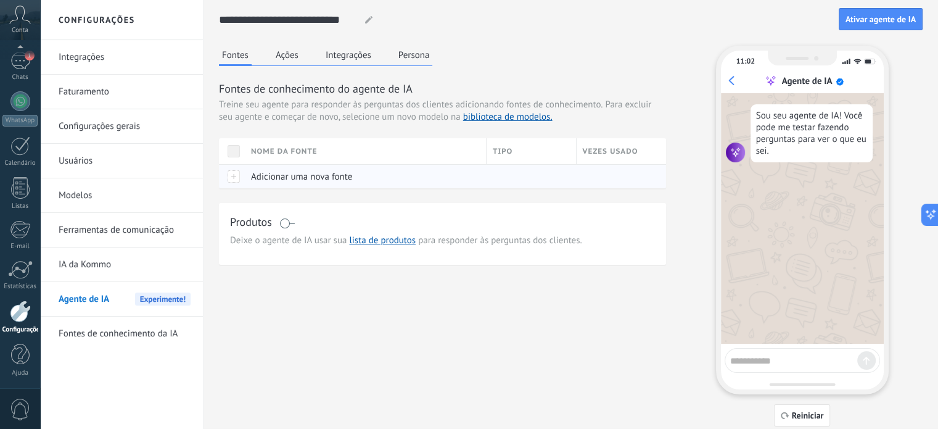
click at [239, 176] on div at bounding box center [232, 176] width 26 height 24
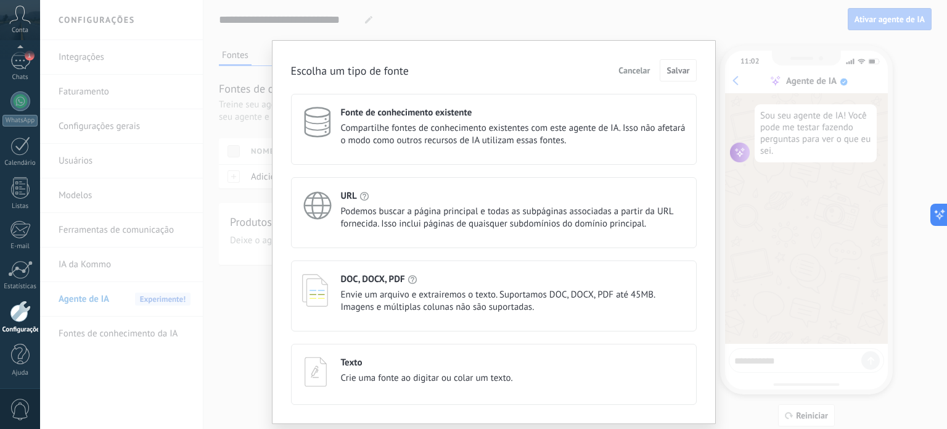
click at [421, 390] on div "Texto Crie uma fonte ao digitar ou colar um texto." at bounding box center [494, 373] width 406 height 61
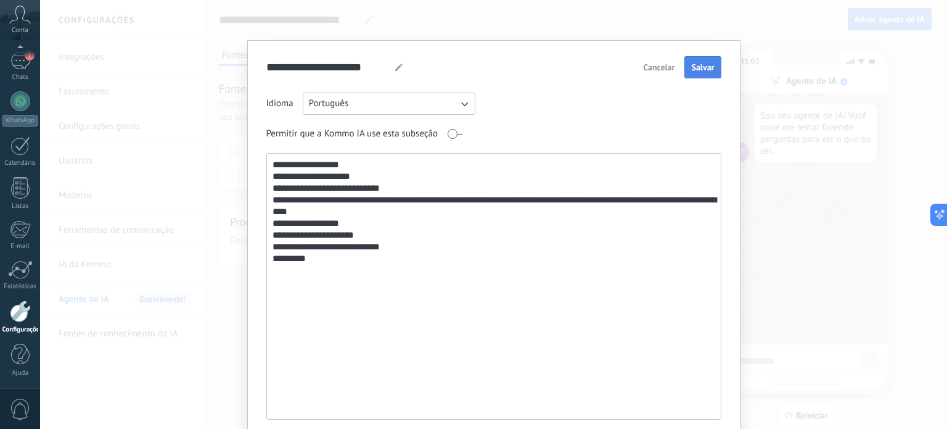
type textarea "**********"
click at [697, 66] on span "Salvar" at bounding box center [702, 67] width 23 height 9
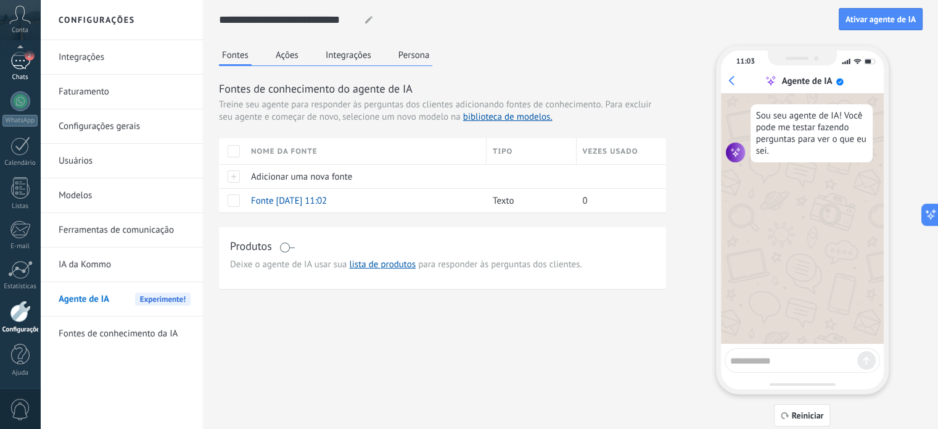
click at [20, 73] on div "Chats" at bounding box center [20, 77] width 36 height 8
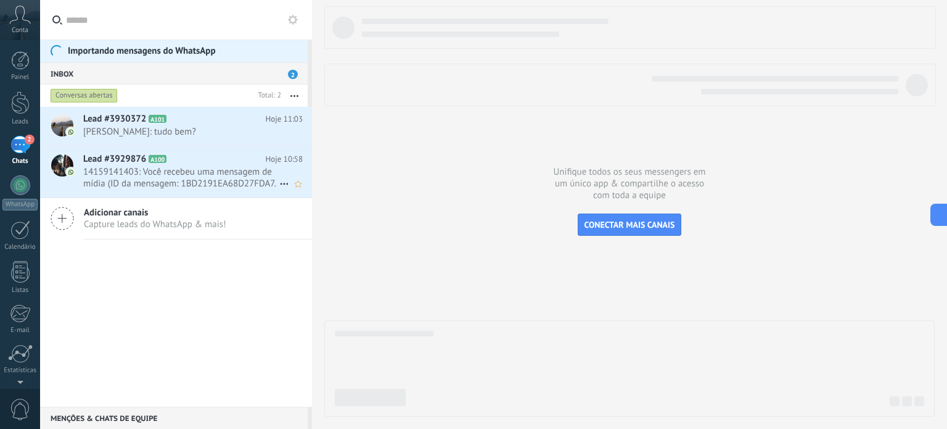
click at [111, 184] on span "14159141403: Você recebeu uma mensagem de mídia (ID da mensagem: 1BD2191EA68D27…" at bounding box center [181, 177] width 196 height 23
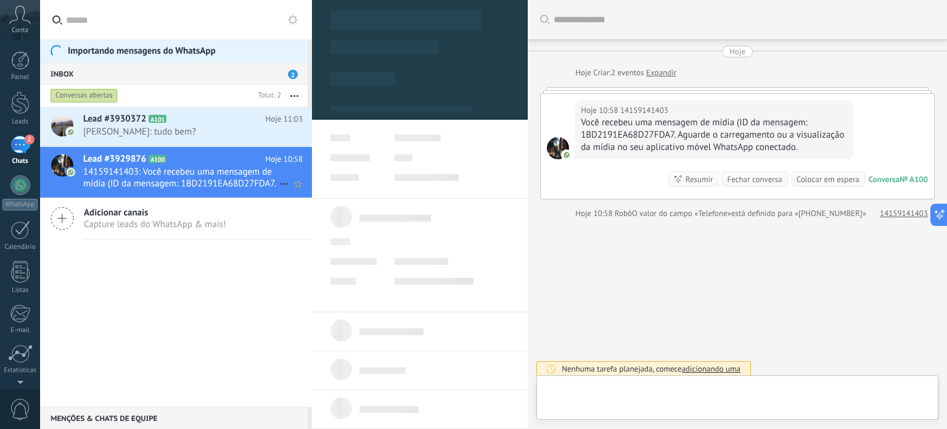
type textarea "**********"
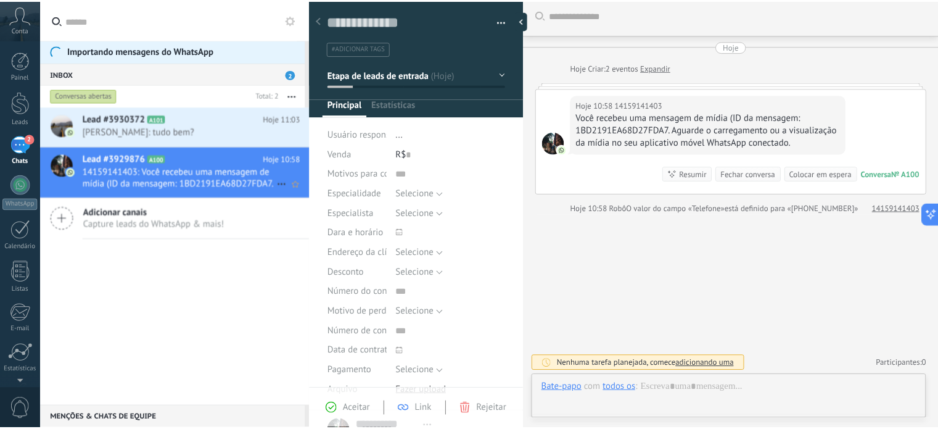
scroll to position [18, 0]
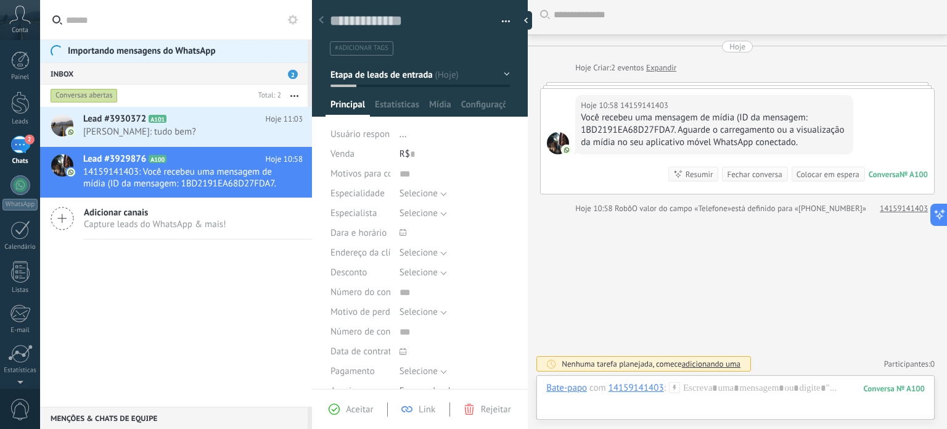
click at [321, 16] on div at bounding box center [321, 21] width 17 height 24
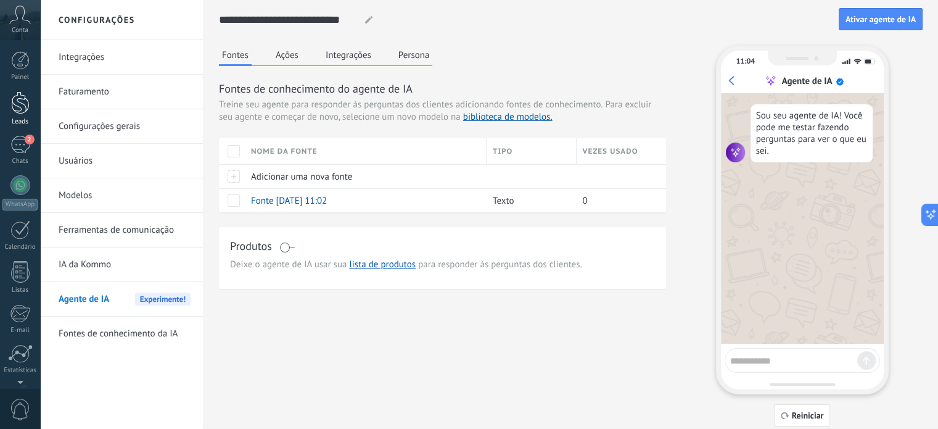
click at [17, 98] on div at bounding box center [20, 102] width 19 height 23
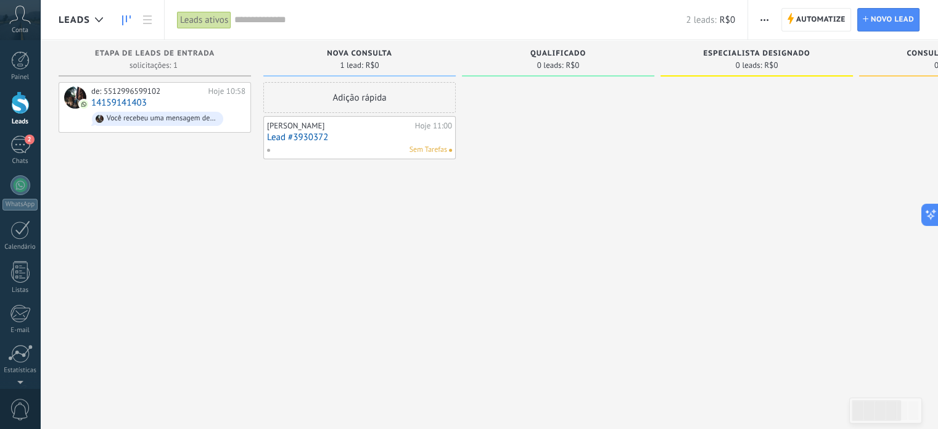
click at [311, 131] on div "[PERSON_NAME] Hoje 11:00 Lead #3930372 Sem Tarefas" at bounding box center [359, 138] width 185 height 36
click at [424, 153] on span "Sem Tarefas" at bounding box center [428, 149] width 38 height 11
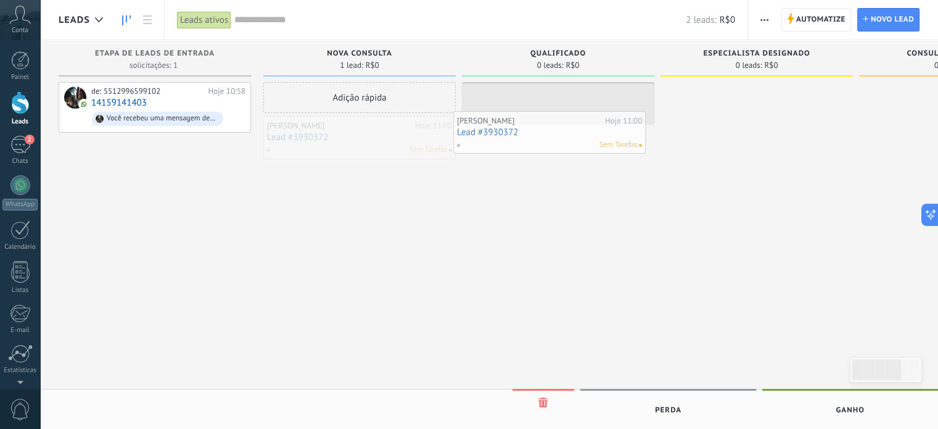
drag, startPoint x: 422, startPoint y: 151, endPoint x: 620, endPoint y: 135, distance: 199.2
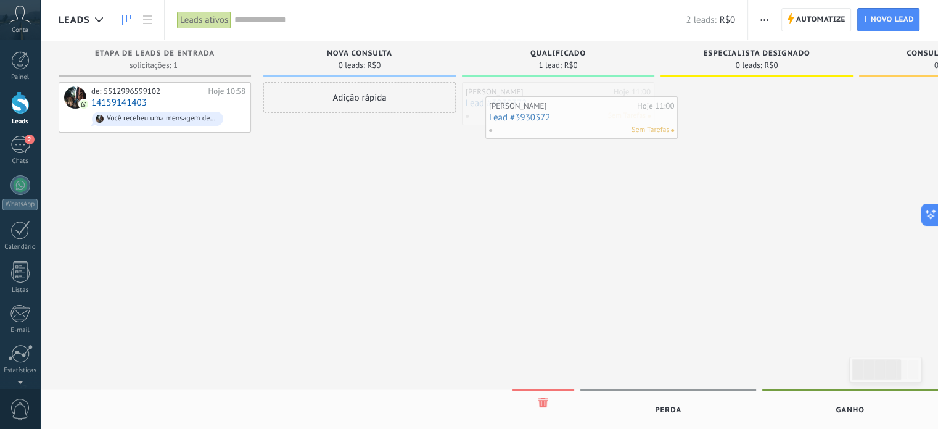
drag, startPoint x: 575, startPoint y: 118, endPoint x: 606, endPoint y: 132, distance: 33.4
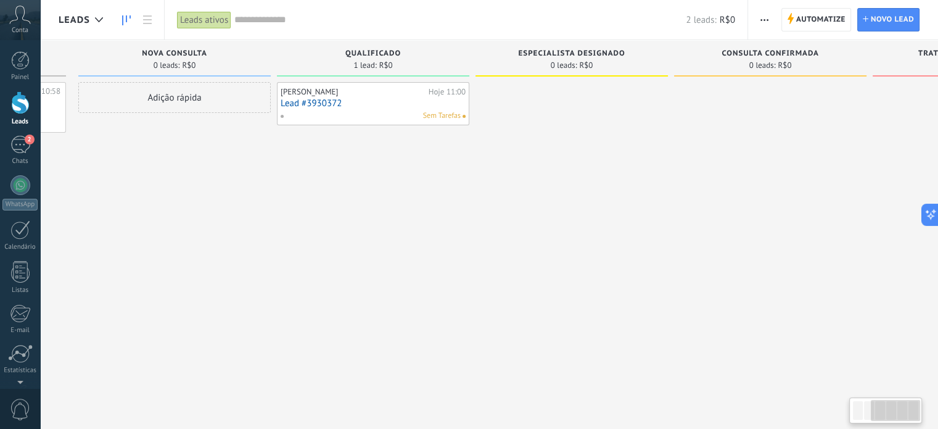
scroll to position [0, 331]
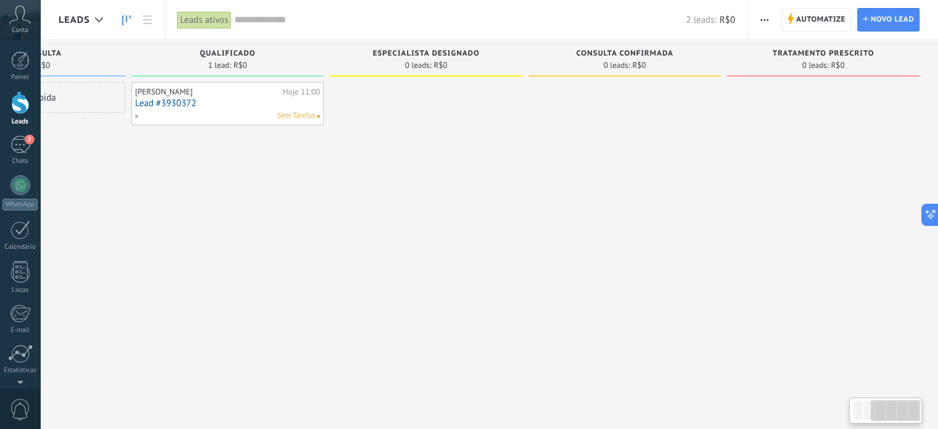
drag, startPoint x: 890, startPoint y: 411, endPoint x: 919, endPoint y: 413, distance: 28.4
click at [919, 413] on div at bounding box center [895, 410] width 49 height 21
click at [591, 62] on div "0 leads: R$0" at bounding box center [625, 65] width 180 height 10
click at [592, 49] on span "Consulta confirmada" at bounding box center [624, 53] width 97 height 9
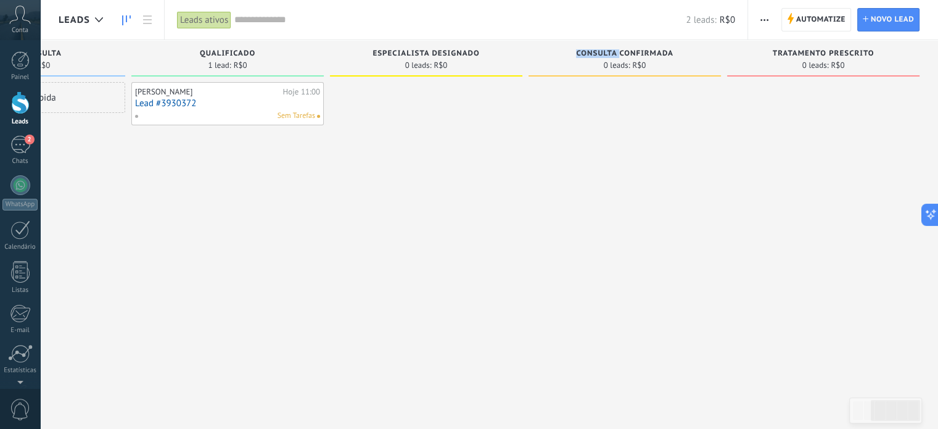
click at [592, 49] on span "Consulta confirmada" at bounding box center [624, 53] width 97 height 9
click at [595, 50] on span "Consulta confirmada" at bounding box center [624, 53] width 97 height 9
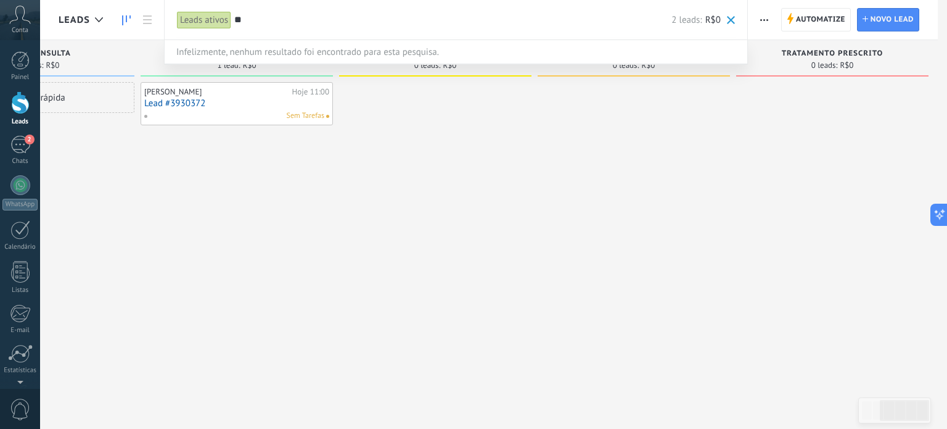
type input "*"
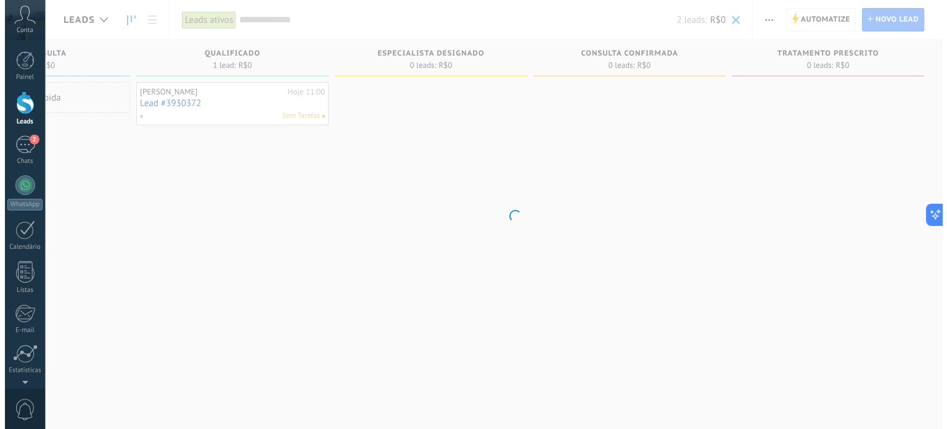
scroll to position [0, 321]
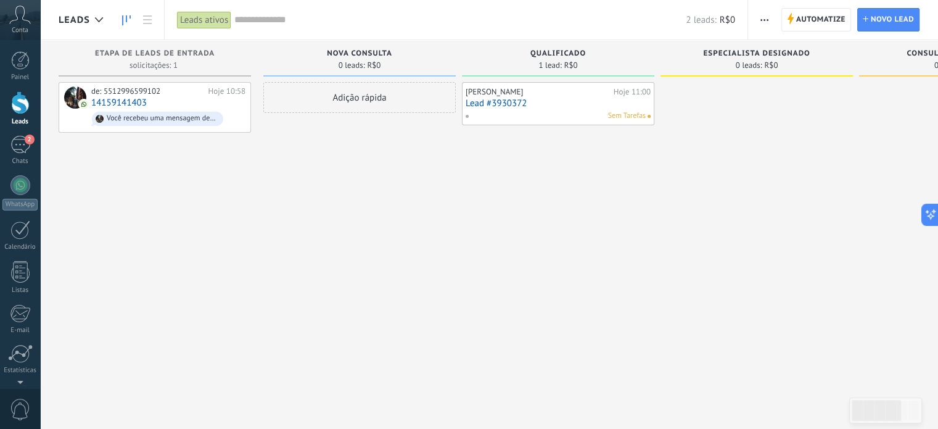
click at [437, 221] on div "Adição rápida" at bounding box center [359, 216] width 192 height 268
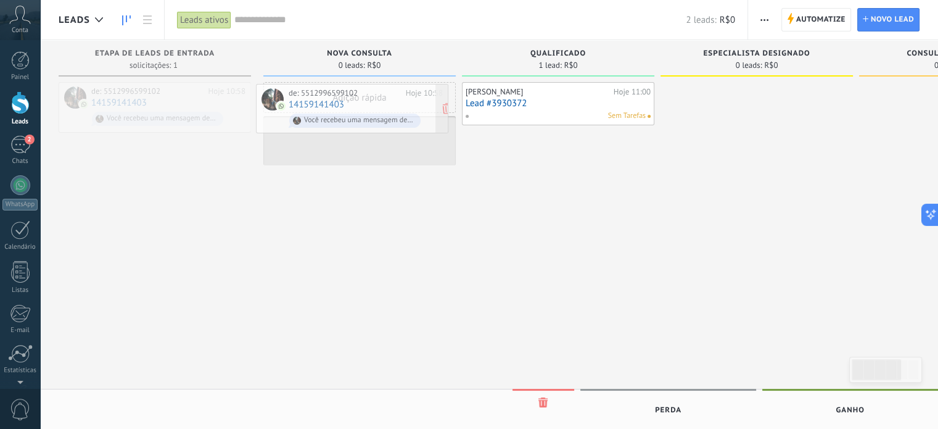
drag, startPoint x: 104, startPoint y: 123, endPoint x: 301, endPoint y: 124, distance: 197.3
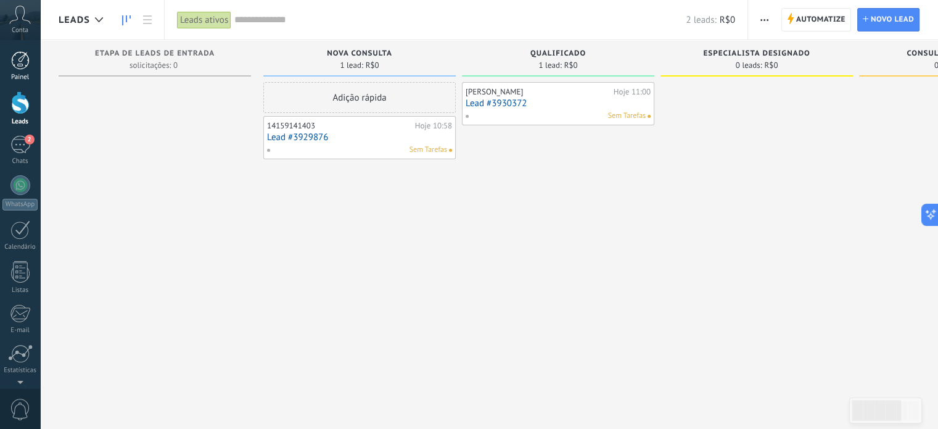
click at [16, 71] on link "Painel" at bounding box center [20, 66] width 40 height 30
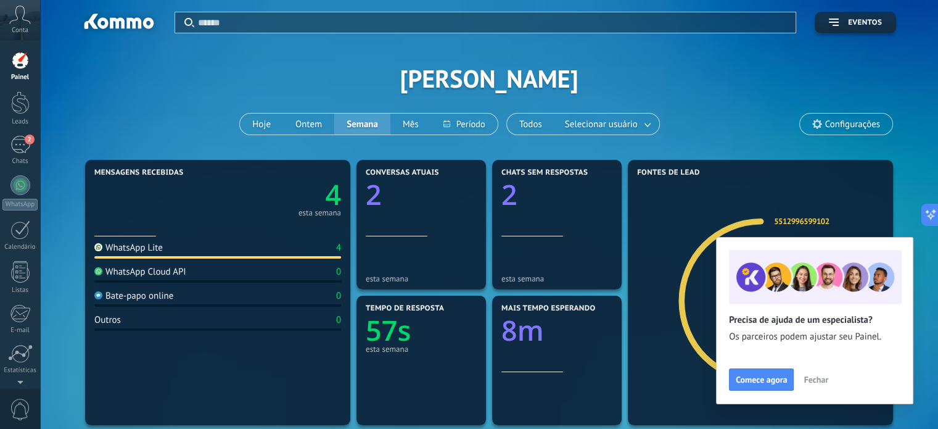
click at [812, 378] on span "Fechar" at bounding box center [816, 379] width 25 height 9
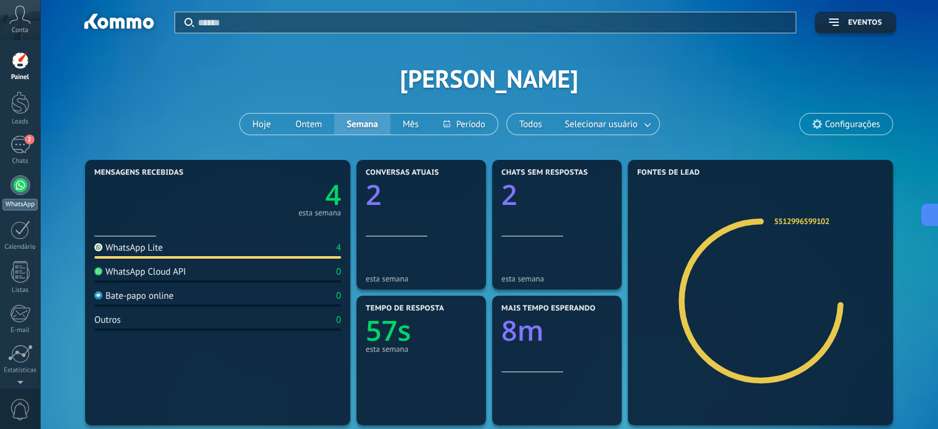
click at [20, 207] on div "WhatsApp" at bounding box center [19, 205] width 35 height 12
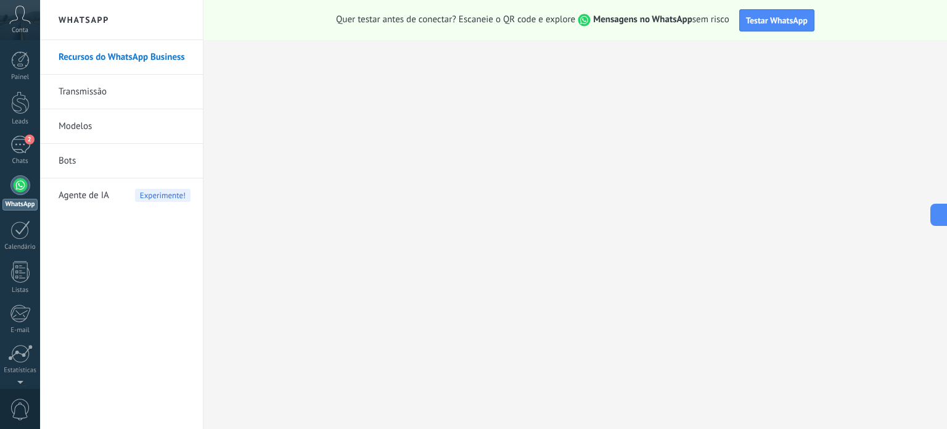
click at [67, 160] on link "Bots" at bounding box center [125, 161] width 132 height 35
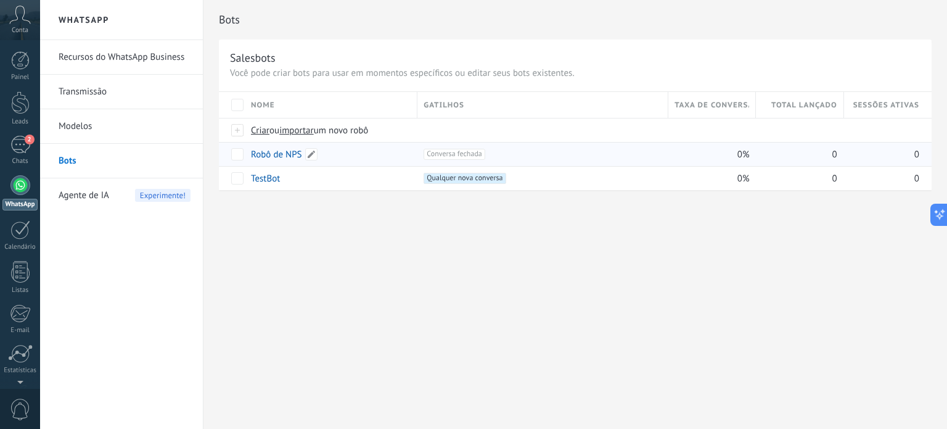
click at [268, 152] on link "Robô de NPS" at bounding box center [276, 155] width 51 height 12
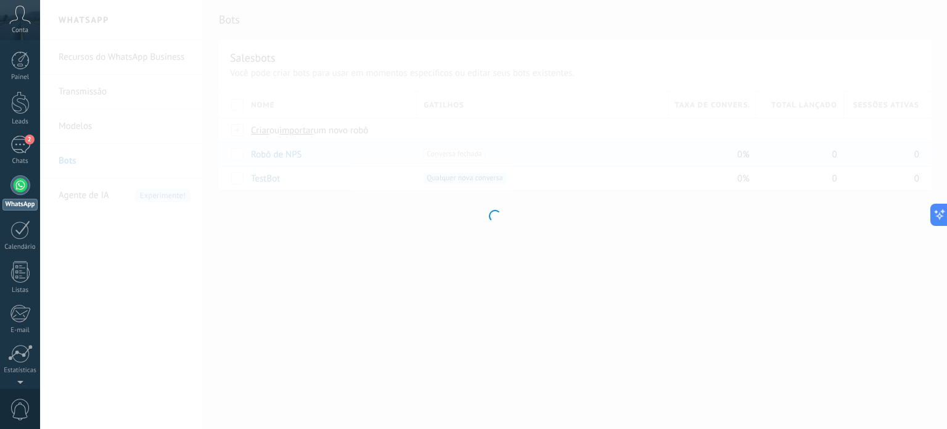
type input "**********"
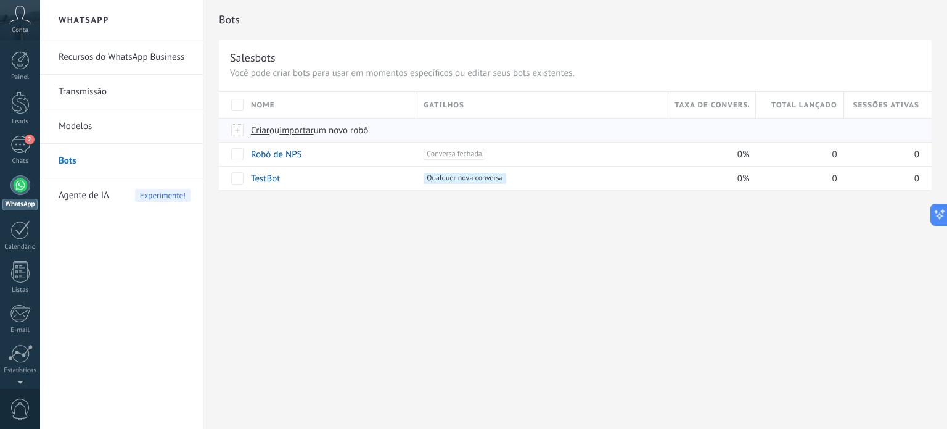
click at [259, 131] on span "Criar" at bounding box center [260, 131] width 19 height 12
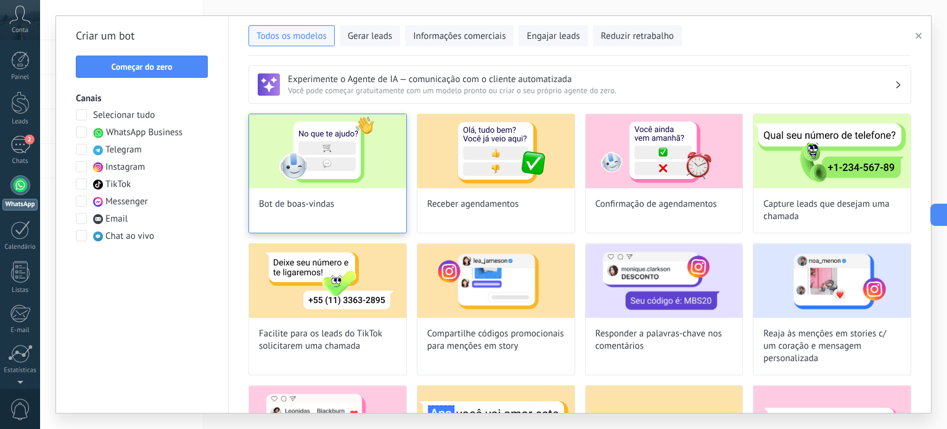
click at [309, 135] on img at bounding box center [327, 151] width 157 height 74
type input "**********"
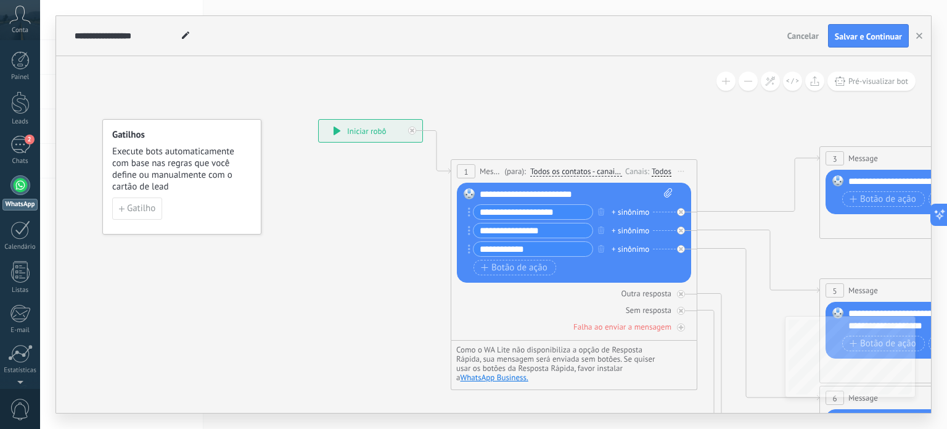
click at [520, 213] on input "**********" at bounding box center [533, 212] width 119 height 14
drag, startPoint x: 567, startPoint y: 207, endPoint x: 533, endPoint y: 218, distance: 36.3
click at [533, 218] on input "**********" at bounding box center [533, 212] width 119 height 14
click at [563, 212] on input "**********" at bounding box center [533, 212] width 119 height 14
drag, startPoint x: 572, startPoint y: 213, endPoint x: 475, endPoint y: 204, distance: 96.6
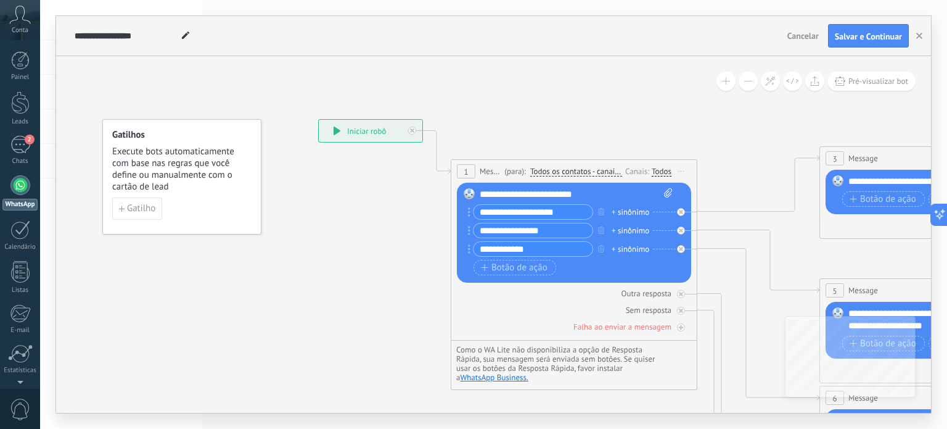
click at [475, 204] on div "**********" at bounding box center [530, 211] width 125 height 15
drag, startPoint x: 551, startPoint y: 210, endPoint x: 519, endPoint y: 212, distance: 32.7
click at [517, 211] on input "**********" at bounding box center [533, 212] width 119 height 14
click at [550, 210] on input "**********" at bounding box center [533, 212] width 119 height 14
type input "**********"
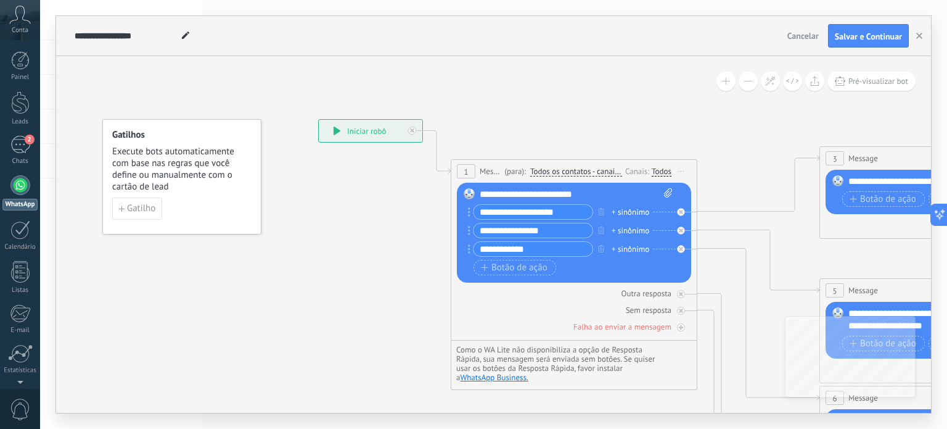
click at [469, 209] on circle at bounding box center [469, 208] width 2 height 2
drag, startPoint x: 469, startPoint y: 209, endPoint x: 466, endPoint y: 245, distance: 35.9
click at [496, 263] on span "Botão de ação" at bounding box center [514, 268] width 67 height 10
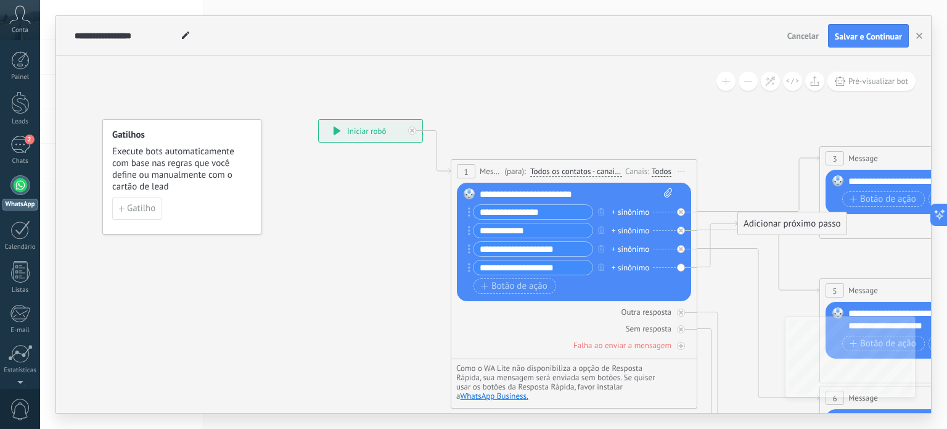
type input "**********"
click at [682, 268] on div "Substituir Remover Converter para mensagem de voz Arraste a imagem aqui para an…" at bounding box center [574, 242] width 234 height 118
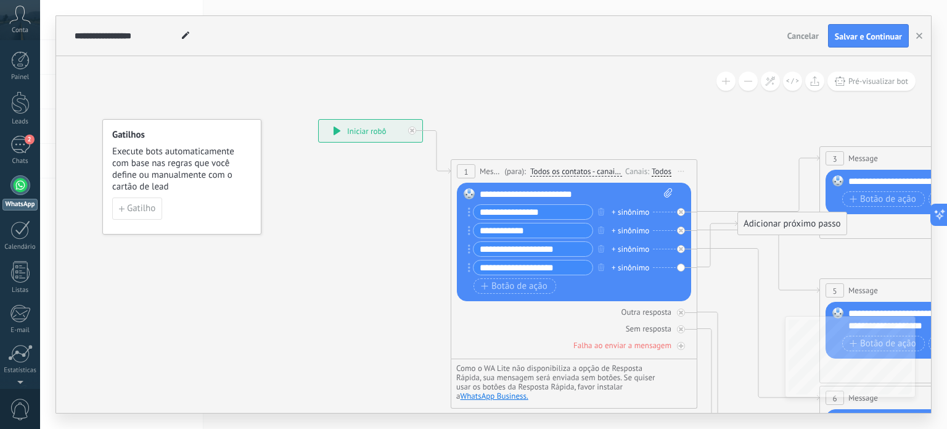
click at [601, 290] on div "Botão de ação Botão de URL" at bounding box center [573, 285] width 199 height 15
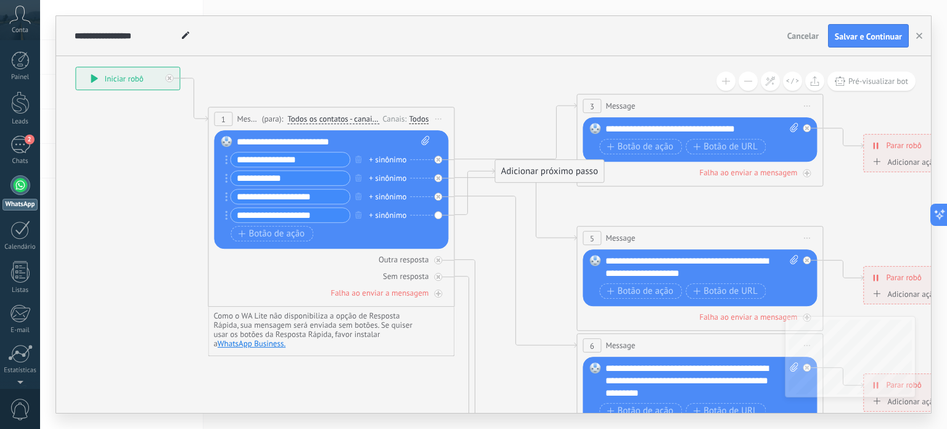
drag, startPoint x: 784, startPoint y: 255, endPoint x: 518, endPoint y: 297, distance: 269.6
click at [518, 297] on icon at bounding box center [728, 374] width 1922 height 1232
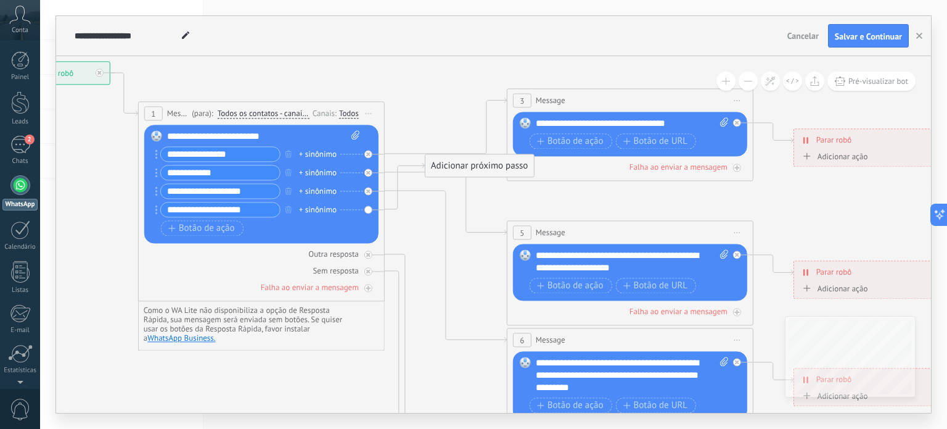
drag, startPoint x: 670, startPoint y: 210, endPoint x: 947, endPoint y: 189, distance: 277.0
click at [947, 189] on div "**********" at bounding box center [493, 214] width 907 height 429
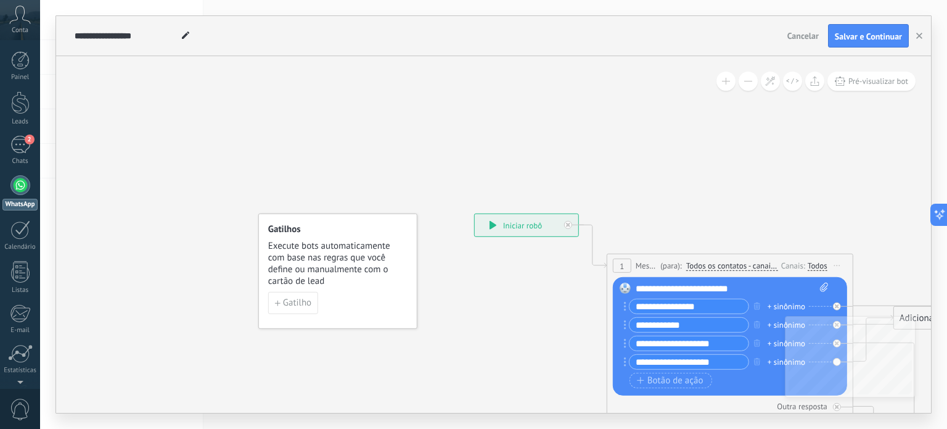
drag, startPoint x: 232, startPoint y: 194, endPoint x: 377, endPoint y: 357, distance: 218.4
click at [284, 300] on span "Gatilho" at bounding box center [297, 302] width 28 height 9
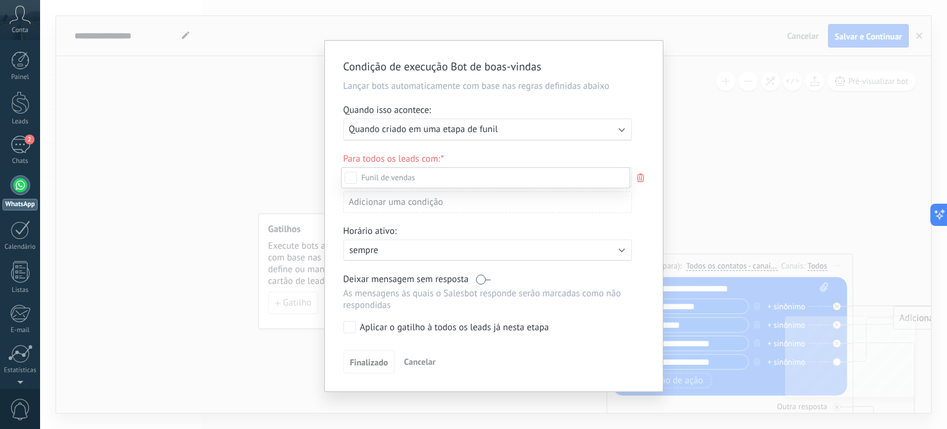
click at [411, 358] on div "Etapa de leads de entrada Nova consulta Qualificado Especialista designado Cons…" at bounding box center [485, 297] width 289 height 260
click at [370, 359] on span "Finalizado" at bounding box center [369, 362] width 38 height 9
click at [361, 358] on span "Finalizado" at bounding box center [369, 362] width 38 height 9
click at [519, 219] on div "Adicionar uma condição" at bounding box center [487, 206] width 289 height 31
click at [759, 184] on div "Condição de execução Bot de boas-vindas Lançar bots automaticamente com base na…" at bounding box center [493, 214] width 907 height 429
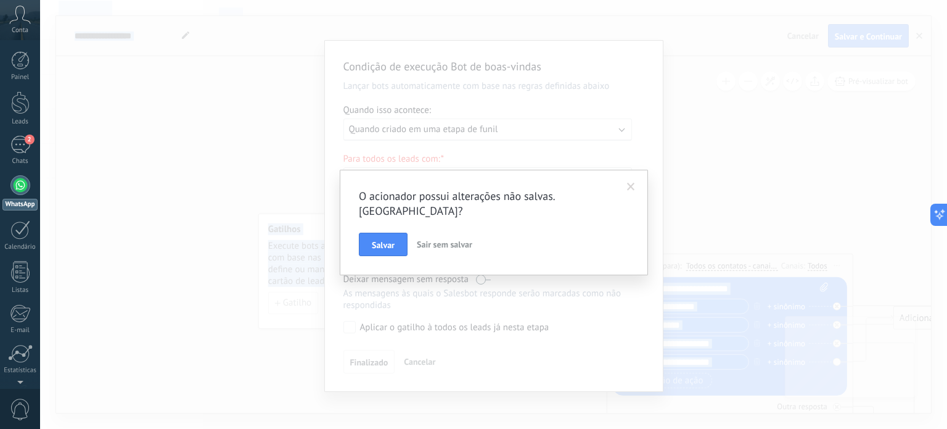
click at [759, 184] on div "O acionador possui alterações não salvas. [GEOGRAPHIC_DATA]? [PERSON_NAME] sem …" at bounding box center [493, 214] width 907 height 429
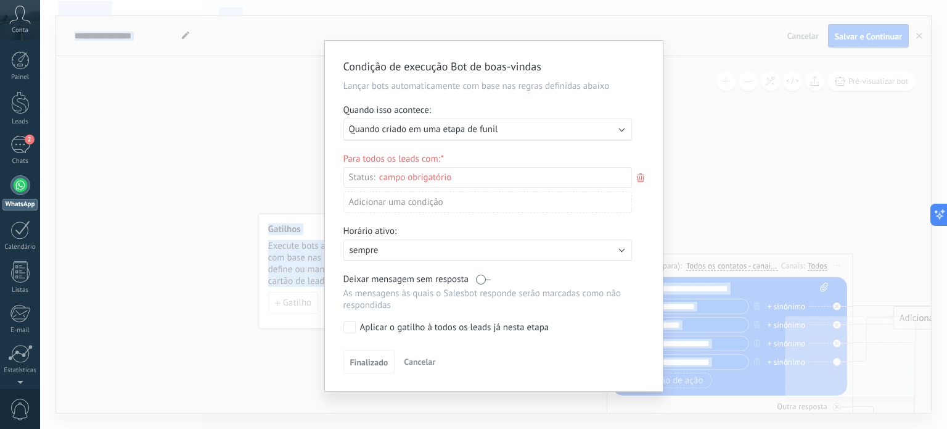
click at [505, 202] on div "Adicionar uma condição" at bounding box center [487, 202] width 289 height 22
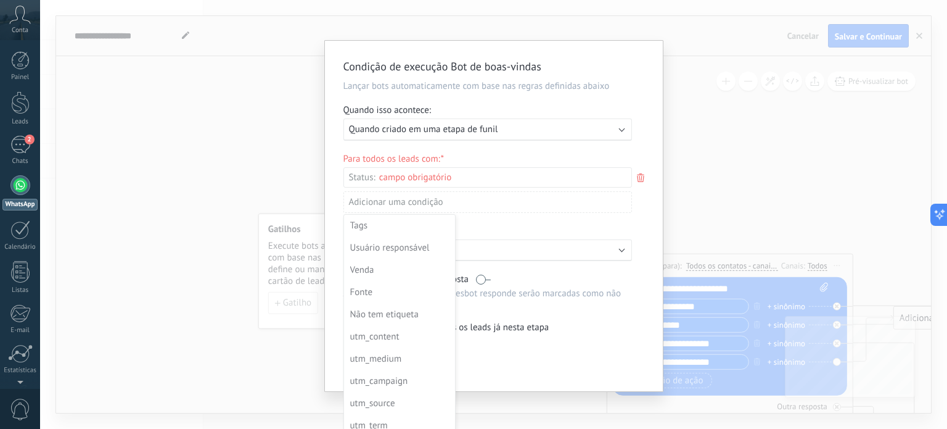
click at [505, 202] on div at bounding box center [494, 216] width 338 height 350
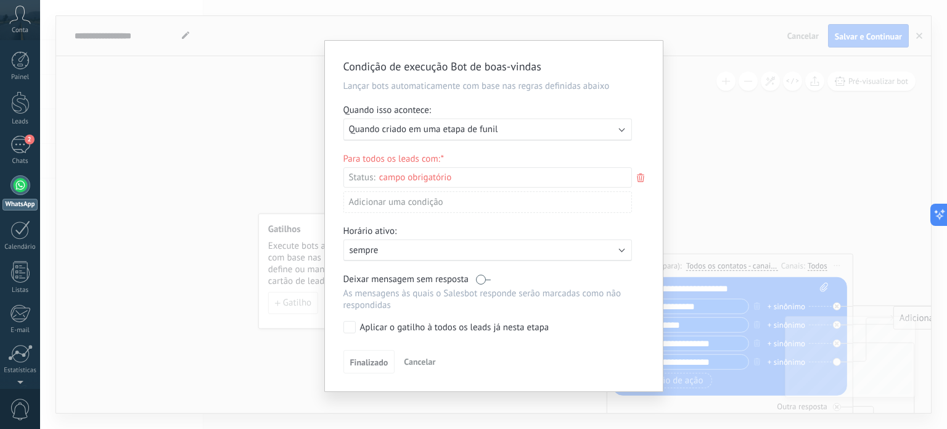
click at [811, 207] on div "Condição de execução Bot de boas-vindas Lançar bots automaticamente com base na…" at bounding box center [493, 214] width 907 height 429
click at [759, 220] on div "Condição de execução Bot de boas-vindas Lançar bots automaticamente com base na…" at bounding box center [493, 214] width 907 height 429
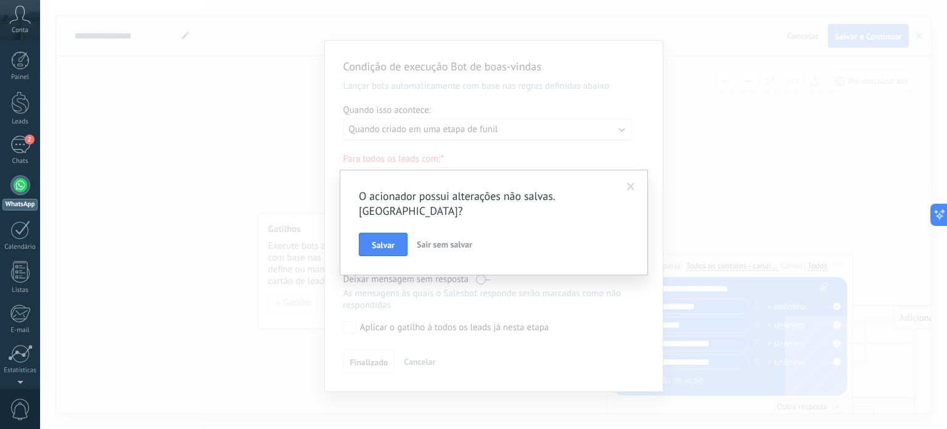
click at [430, 239] on span "Sair sem salvar" at bounding box center [445, 244] width 56 height 11
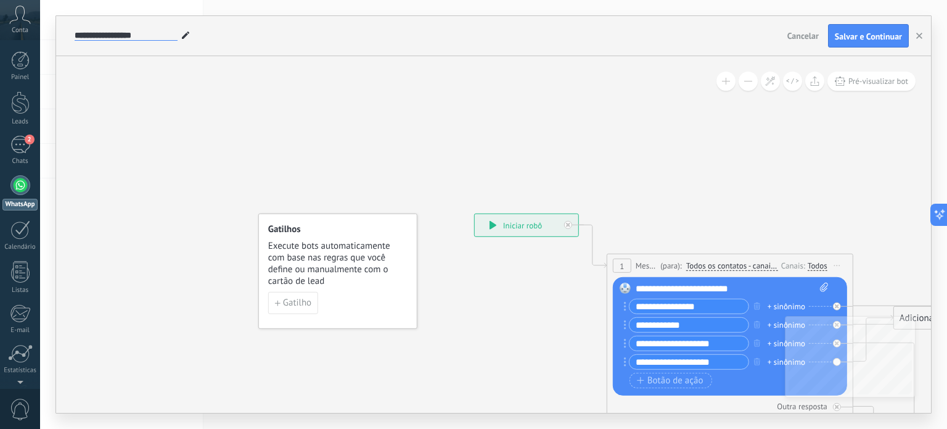
click at [84, 38] on input "**********" at bounding box center [126, 36] width 103 height 10
click at [181, 35] on span at bounding box center [186, 36] width 16 height 18
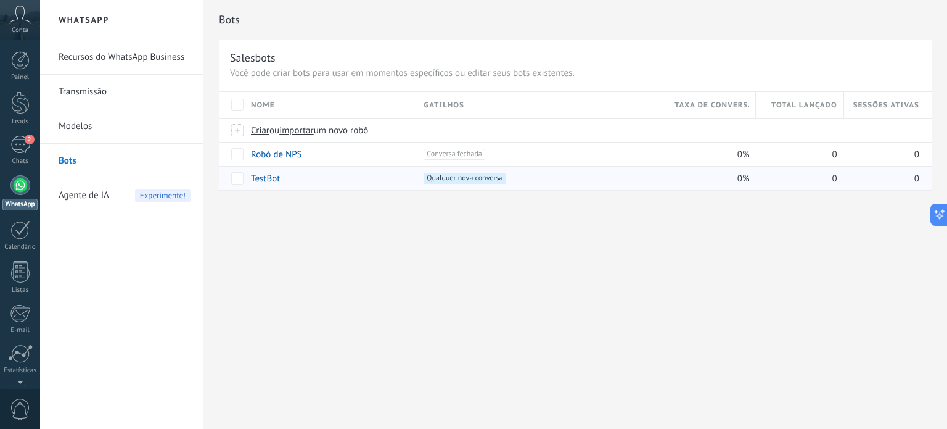
click at [277, 179] on link "TestBot" at bounding box center [265, 179] width 29 height 12
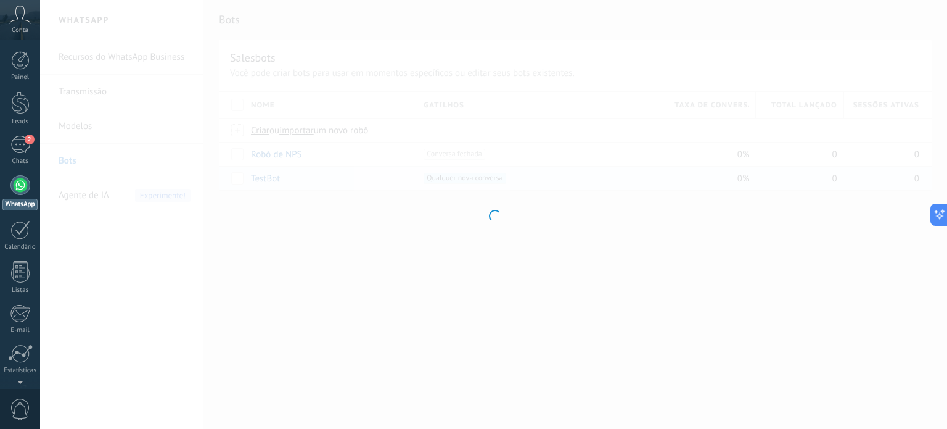
type input "*******"
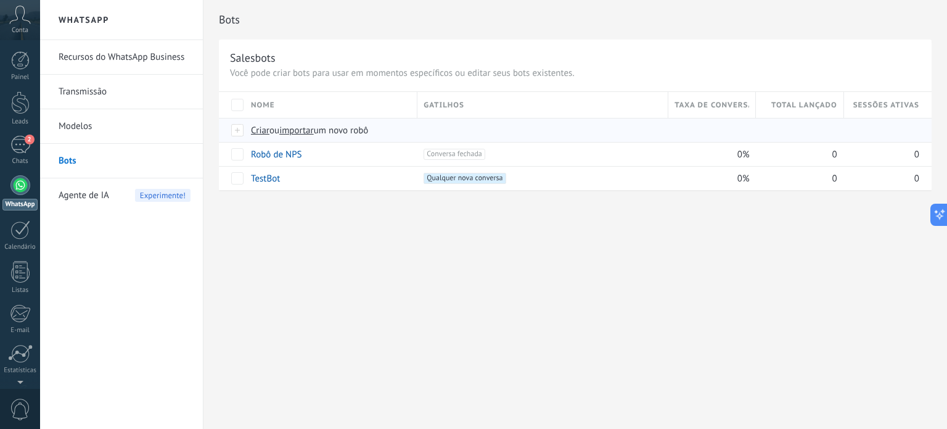
click at [261, 131] on span "Criar" at bounding box center [260, 131] width 19 height 12
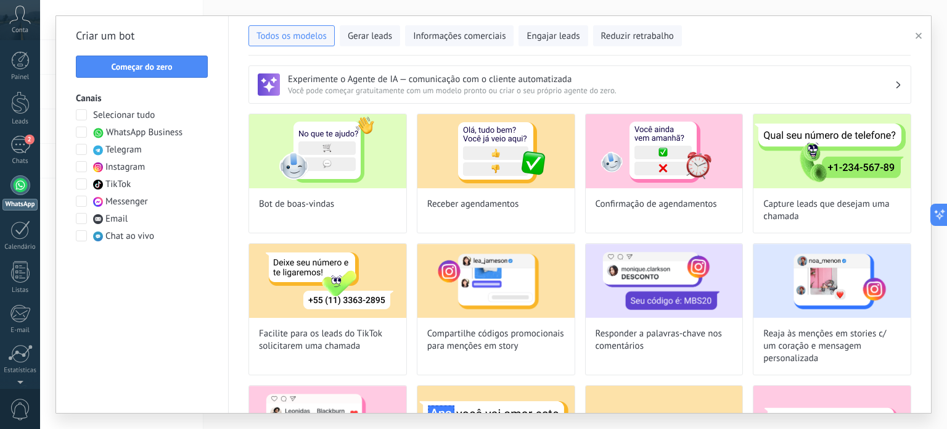
type input "**********"
click at [82, 135] on span at bounding box center [81, 131] width 11 height 11
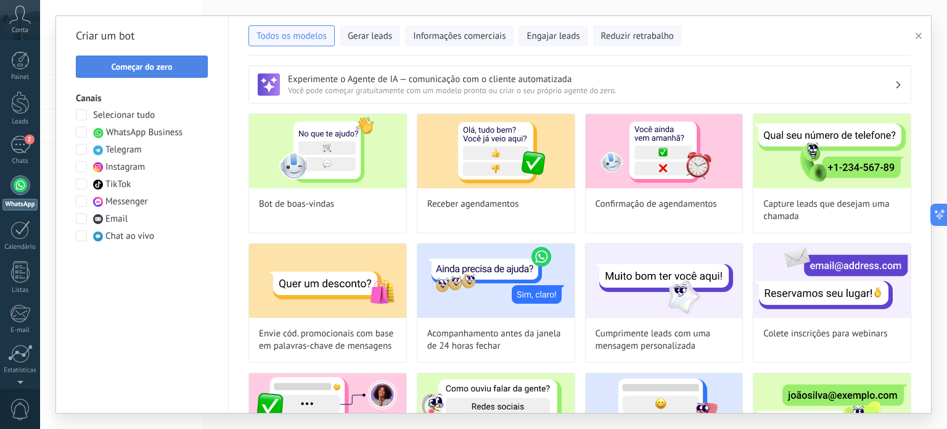
click at [136, 68] on span "Começar do zero" at bounding box center [141, 66] width 61 height 9
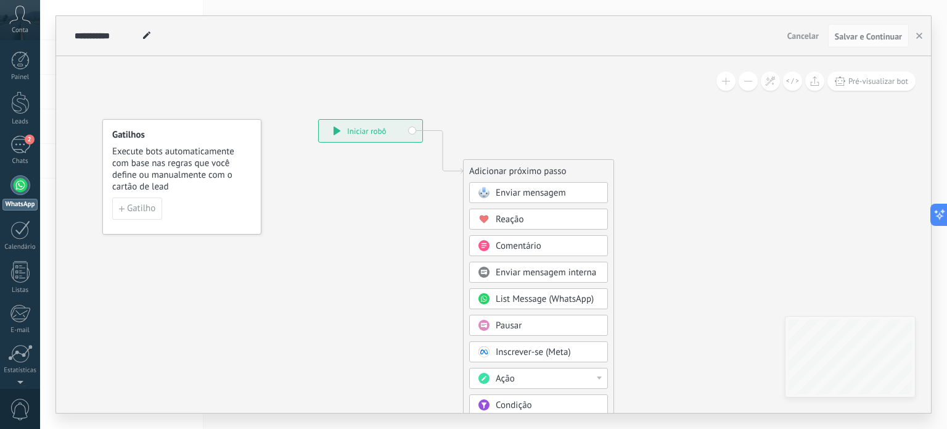
click at [412, 130] on div "**********" at bounding box center [371, 131] width 104 height 22
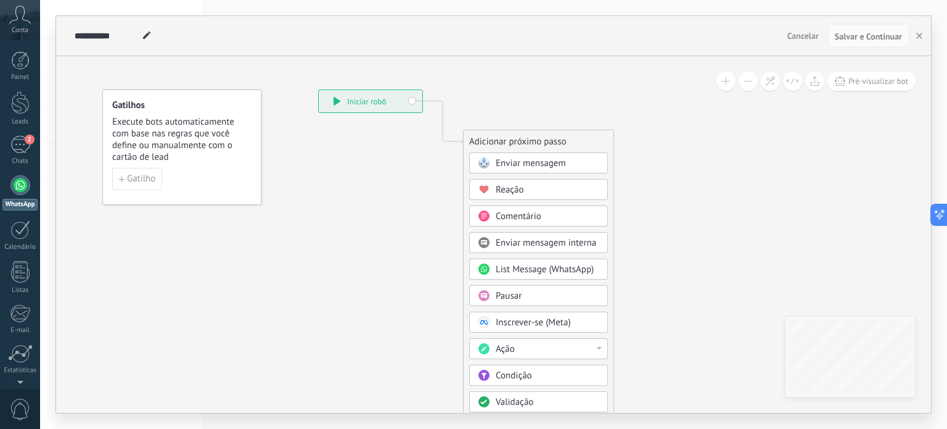
click at [496, 162] on span "Enviar mensagem" at bounding box center [531, 163] width 70 height 12
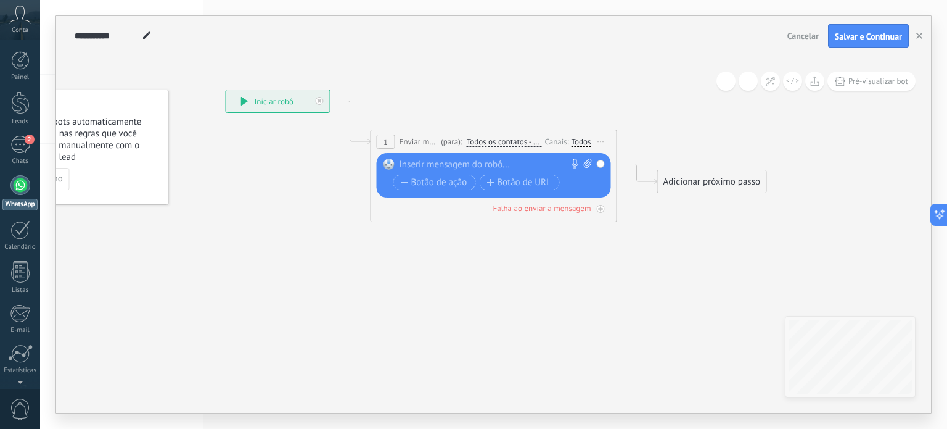
click at [428, 165] on div at bounding box center [491, 164] width 183 height 12
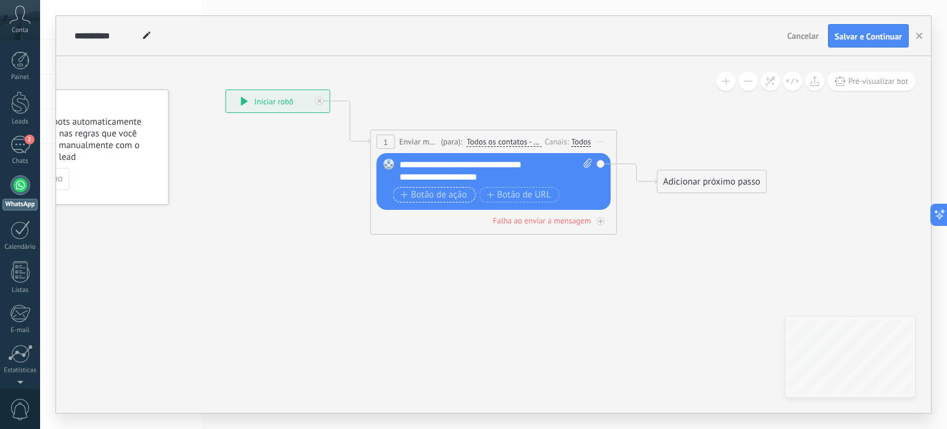
click at [439, 194] on span "Botão de ação" at bounding box center [434, 195] width 67 height 10
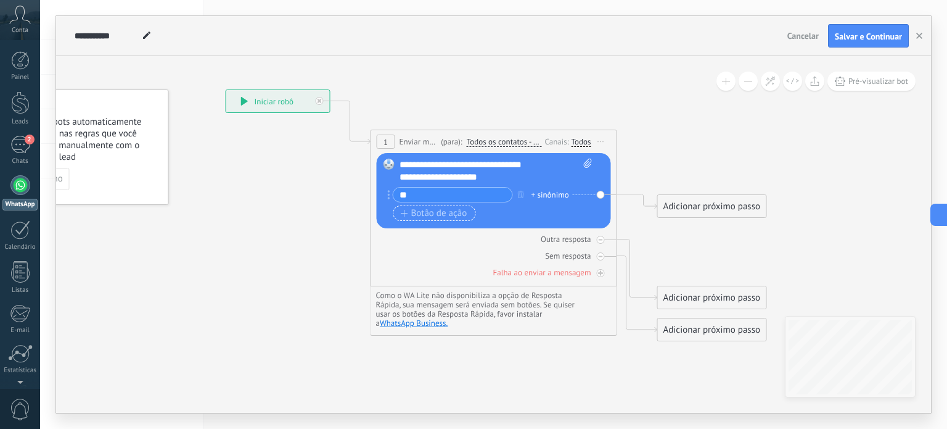
type input "*"
type input "**********"
click at [923, 35] on button "button" at bounding box center [919, 35] width 19 height 23
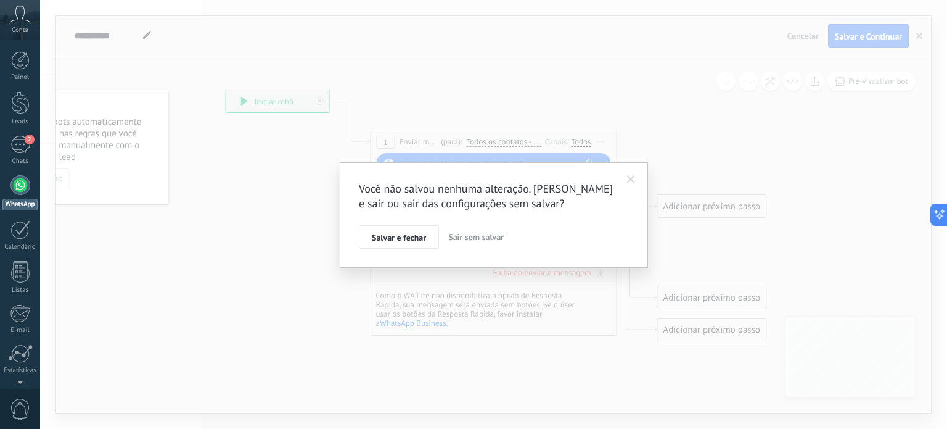
click at [458, 240] on span "Sair sem salvar" at bounding box center [476, 236] width 56 height 11
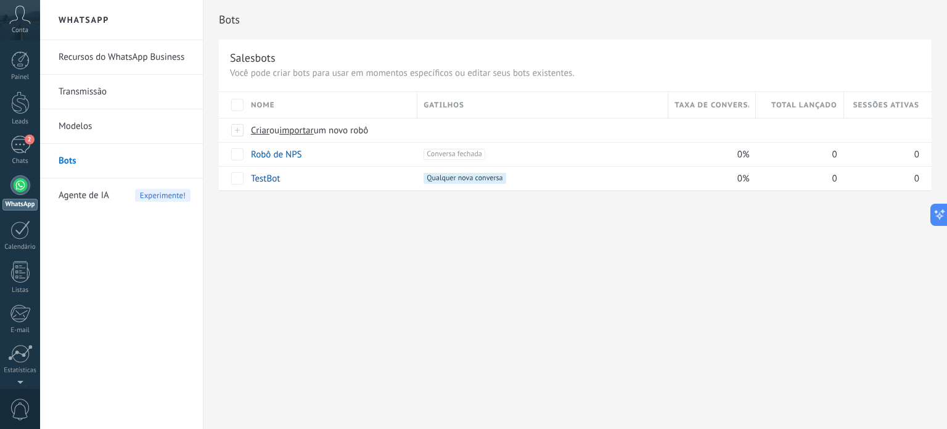
click at [21, 22] on icon at bounding box center [20, 15] width 22 height 19
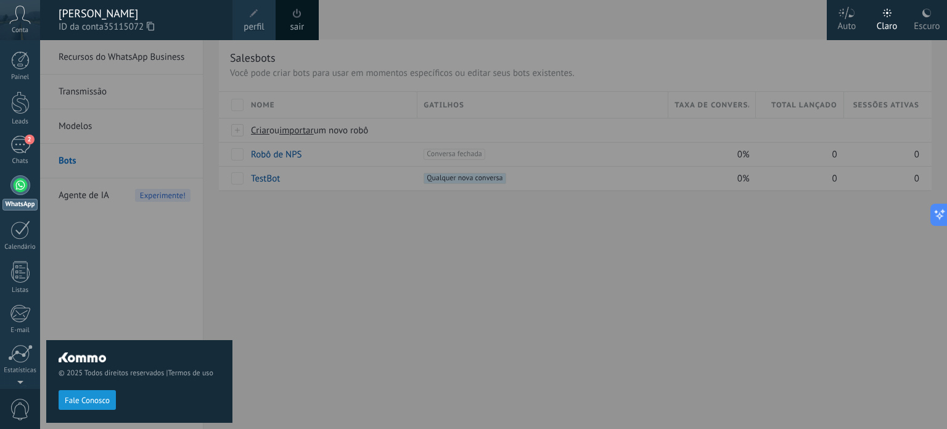
click at [307, 21] on div "sair" at bounding box center [297, 20] width 43 height 40
